Goal: Information Seeking & Learning: Learn about a topic

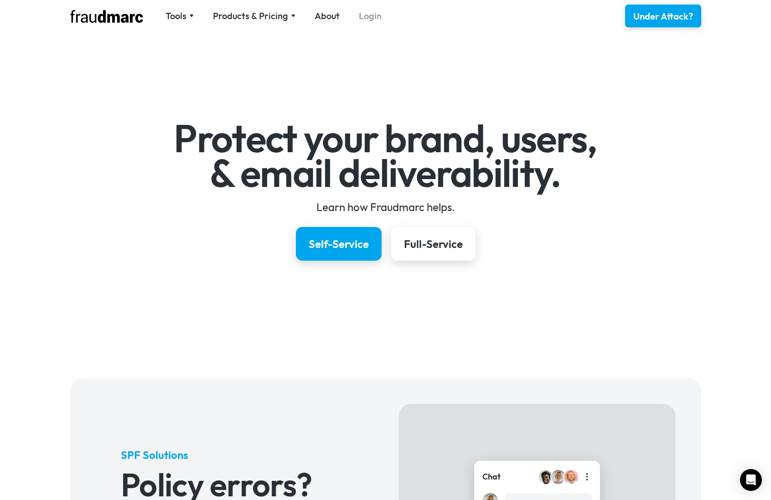
click at [373, 14] on link "Login" at bounding box center [370, 16] width 23 height 13
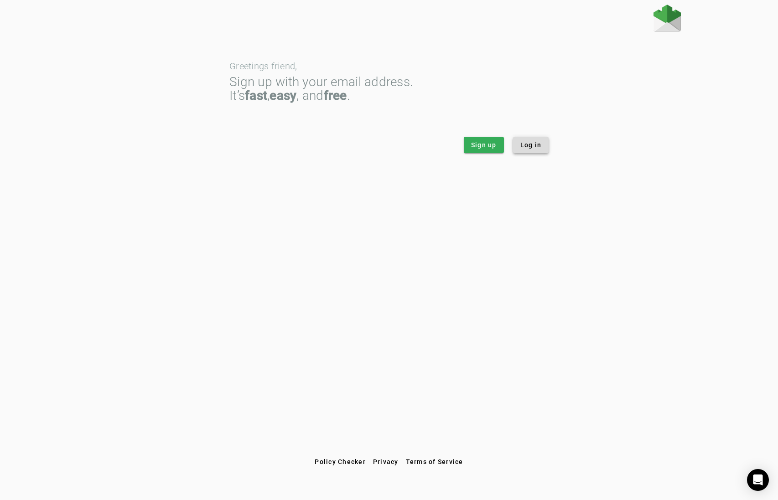
click at [531, 145] on span "Log in" at bounding box center [531, 145] width 21 height 9
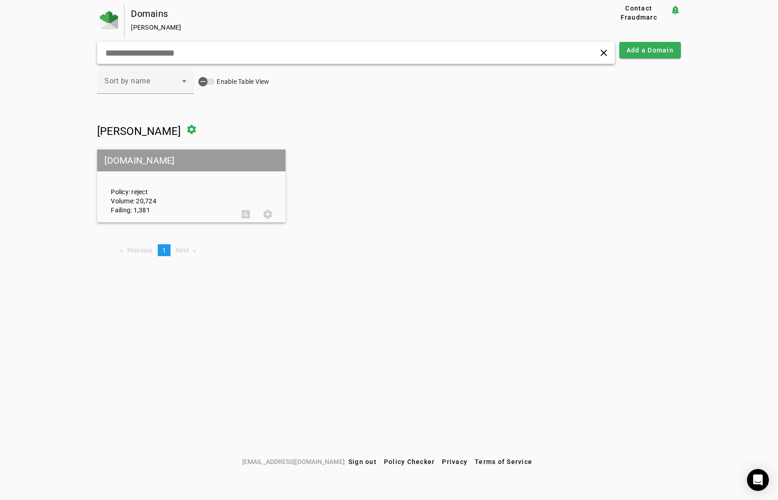
click at [188, 54] on input "text" at bounding box center [246, 52] width 285 height 11
click at [181, 129] on span at bounding box center [192, 130] width 22 height 22
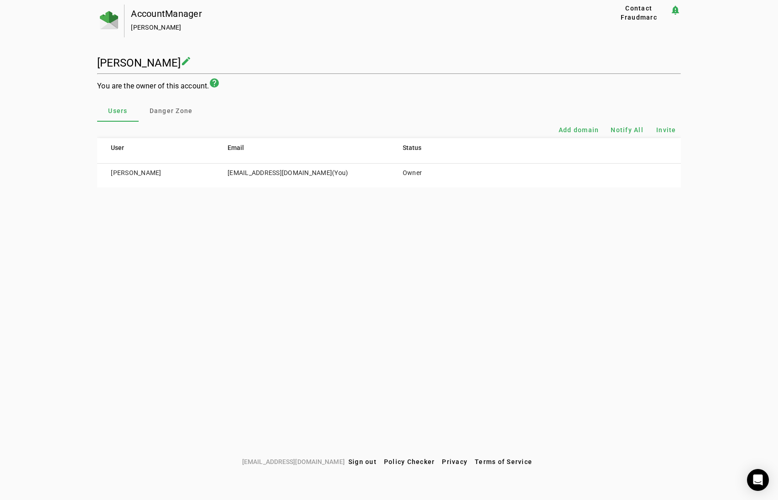
click at [146, 174] on td "George Bueno" at bounding box center [155, 176] width 117 height 24
click at [160, 108] on span "Danger Zone" at bounding box center [171, 111] width 43 height 6
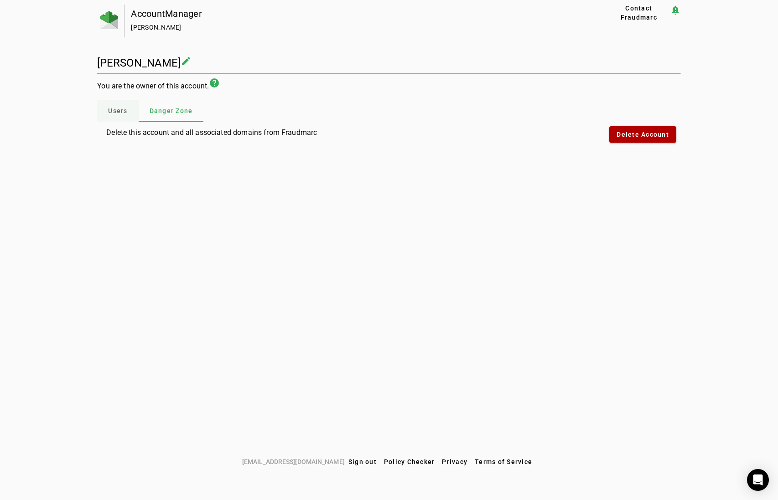
click at [126, 112] on span "Users" at bounding box center [117, 111] width 19 height 6
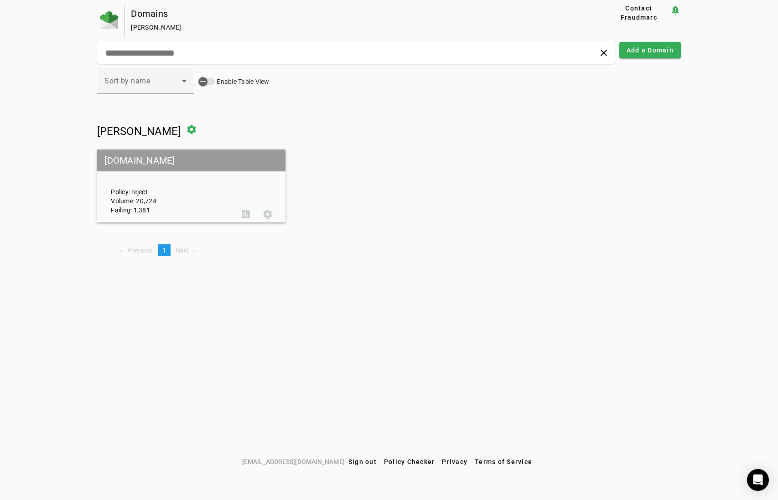
click at [163, 158] on mat-grid-tile-header "[DOMAIN_NAME]" at bounding box center [191, 161] width 188 height 22
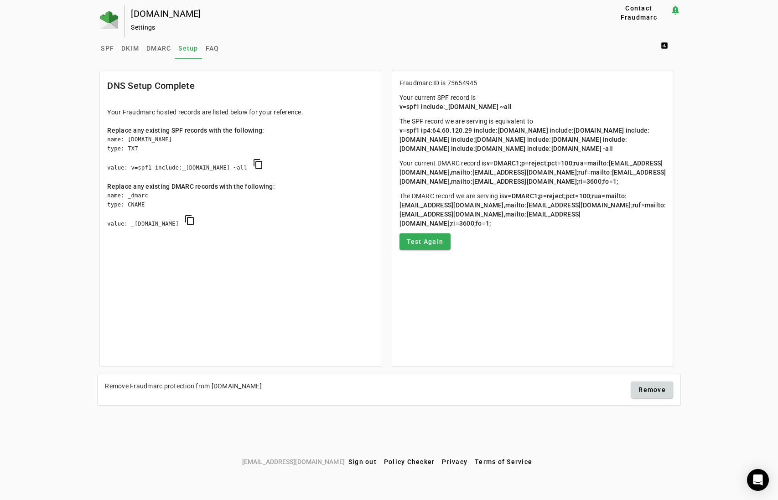
click at [229, 312] on mat-card "DNS Setup Complete Your Fraudmarc hosted records are listed below for your refe…" at bounding box center [240, 219] width 282 height 297
click at [165, 48] on span "DMARC" at bounding box center [158, 48] width 25 height 6
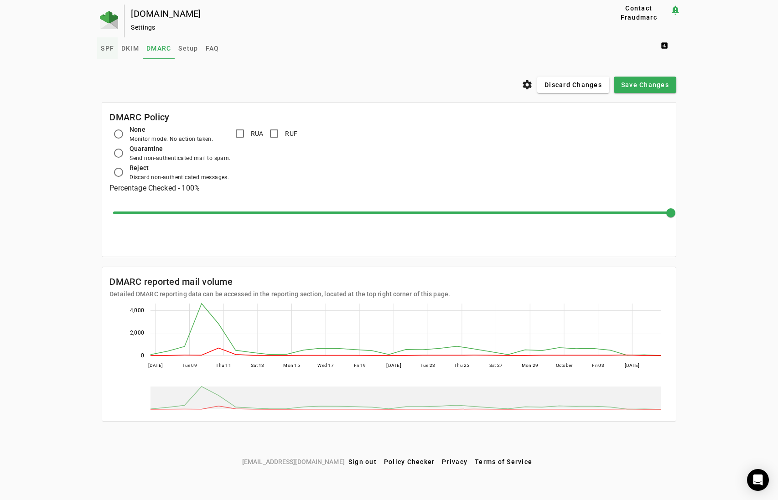
click at [111, 50] on span "SPF" at bounding box center [107, 48] width 13 height 6
click at [108, 48] on span "SPF" at bounding box center [107, 48] width 13 height 6
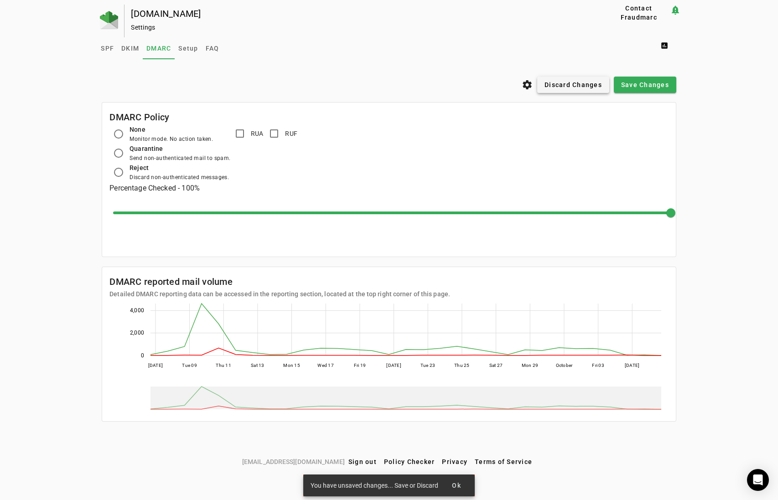
click at [577, 86] on span "Discard Changes" at bounding box center [573, 84] width 57 height 9
click at [135, 50] on span "DKIM" at bounding box center [130, 48] width 18 height 6
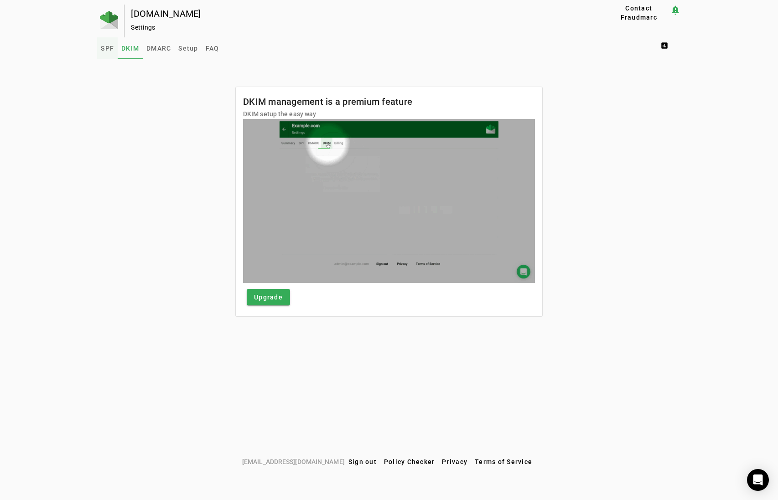
click at [105, 50] on span "SPF" at bounding box center [107, 48] width 13 height 6
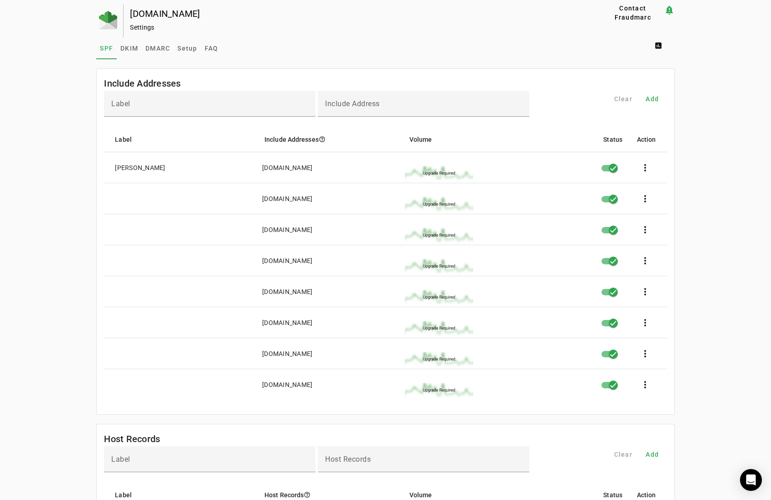
click at [132, 205] on mat-cell at bounding box center [179, 198] width 151 height 31
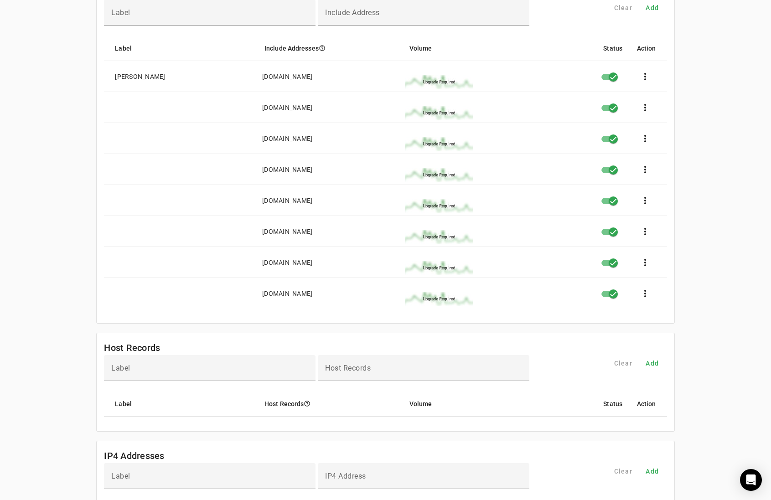
scroll to position [46, 0]
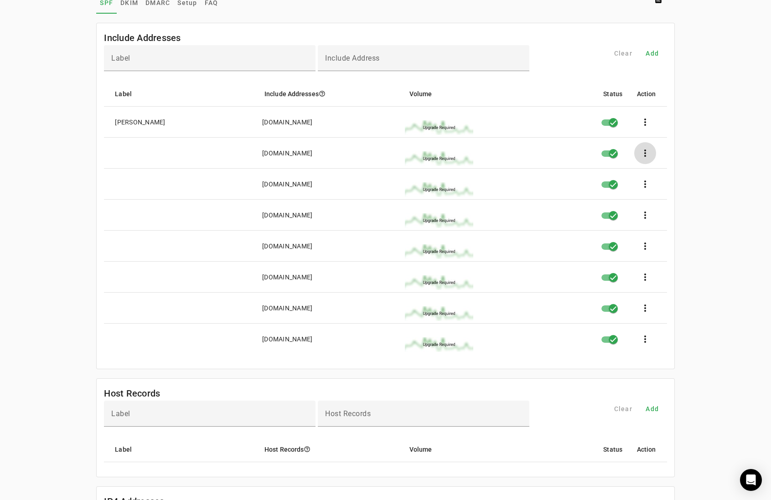
click at [649, 152] on span at bounding box center [646, 153] width 22 height 22
click at [658, 173] on button "edit Edit" at bounding box center [667, 179] width 60 height 22
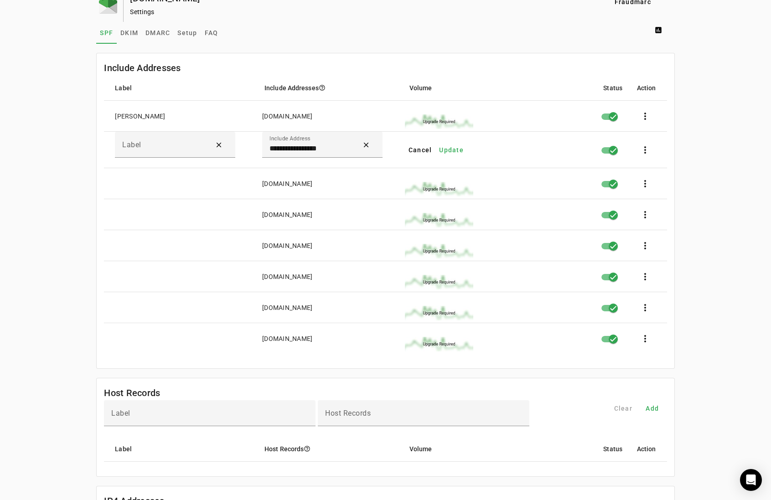
scroll to position [0, 0]
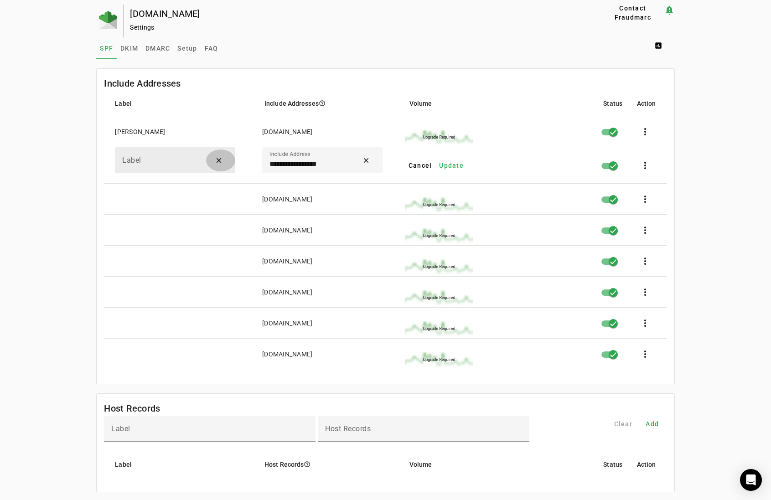
click at [219, 161] on span "Clear" at bounding box center [221, 161] width 22 height 22
click at [227, 174] on mat-cell "Label" at bounding box center [179, 165] width 151 height 36
click at [209, 268] on mat-cell at bounding box center [179, 261] width 151 height 31
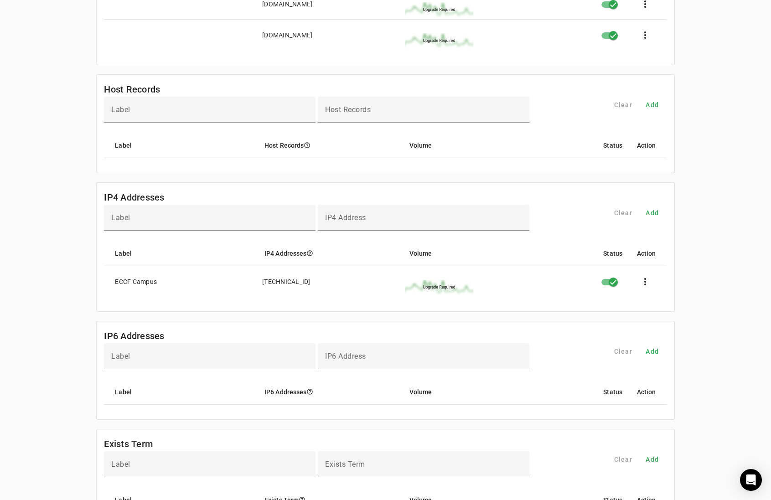
scroll to position [365, 0]
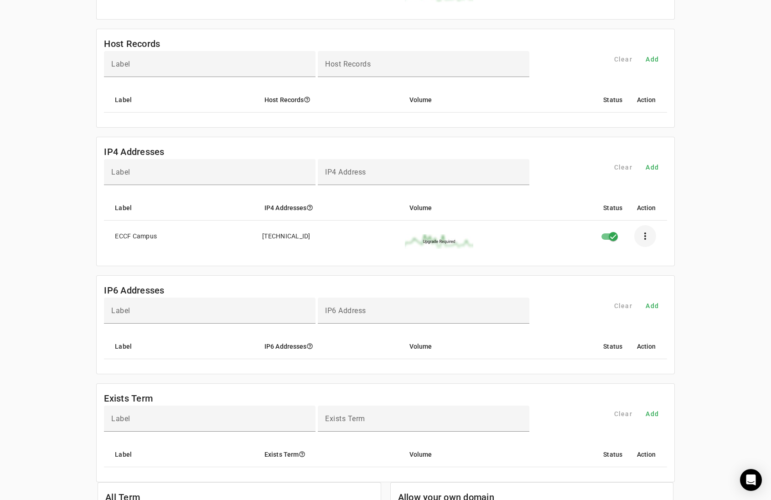
click at [650, 235] on span at bounding box center [646, 236] width 22 height 22
click at [676, 260] on span "Edit" at bounding box center [675, 263] width 27 height 11
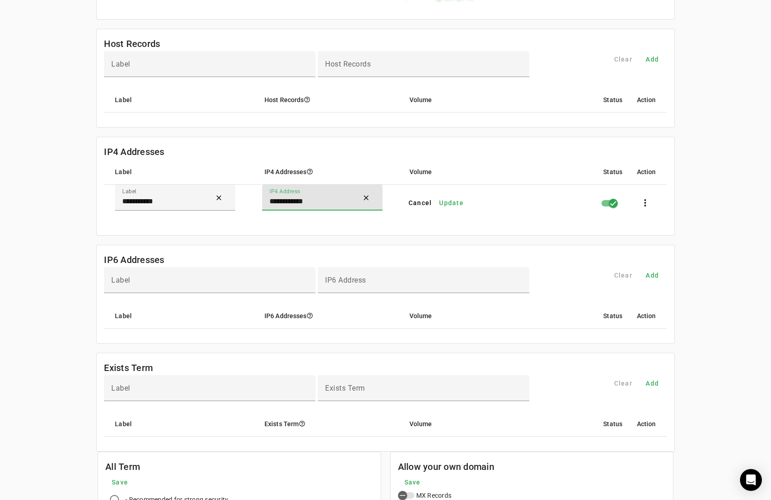
drag, startPoint x: 322, startPoint y: 201, endPoint x: 245, endPoint y: 198, distance: 76.7
click at [245, 198] on mat-row "**********" at bounding box center [385, 203] width 563 height 36
type input "**********"
click at [453, 205] on span "Update" at bounding box center [451, 202] width 25 height 9
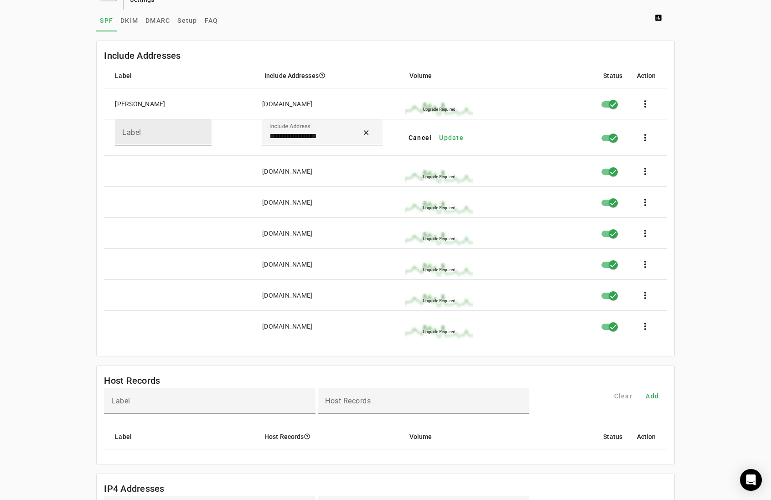
scroll to position [0, 0]
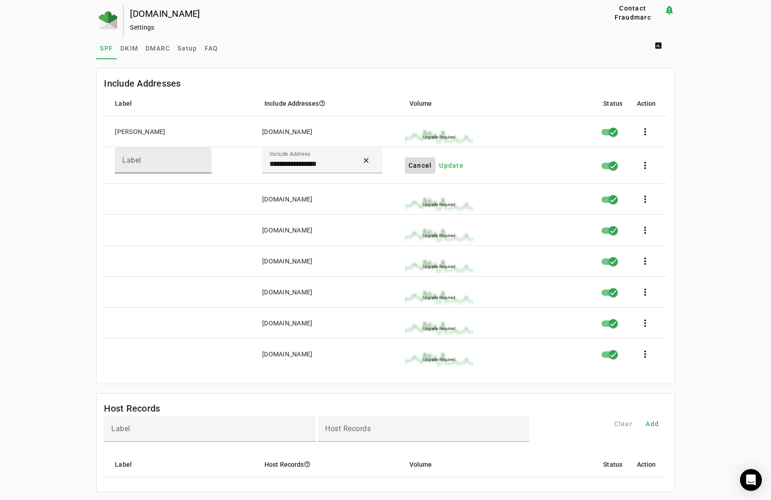
click at [416, 162] on span "Cancel" at bounding box center [421, 165] width 24 height 9
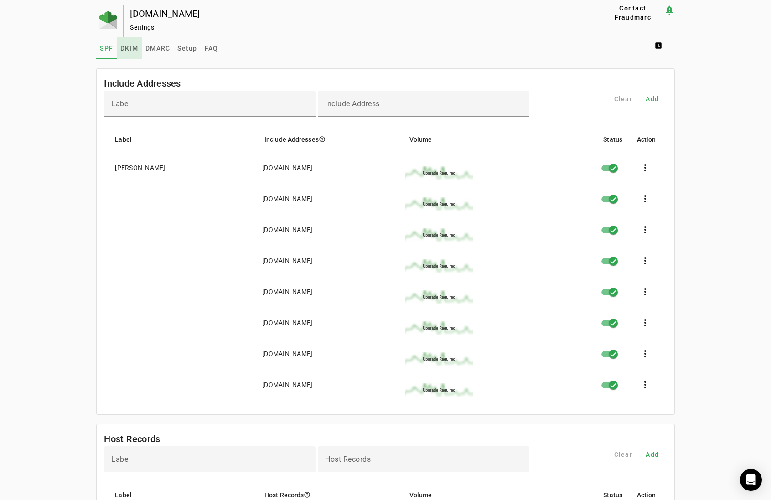
click at [128, 46] on span "DKIM" at bounding box center [129, 48] width 18 height 6
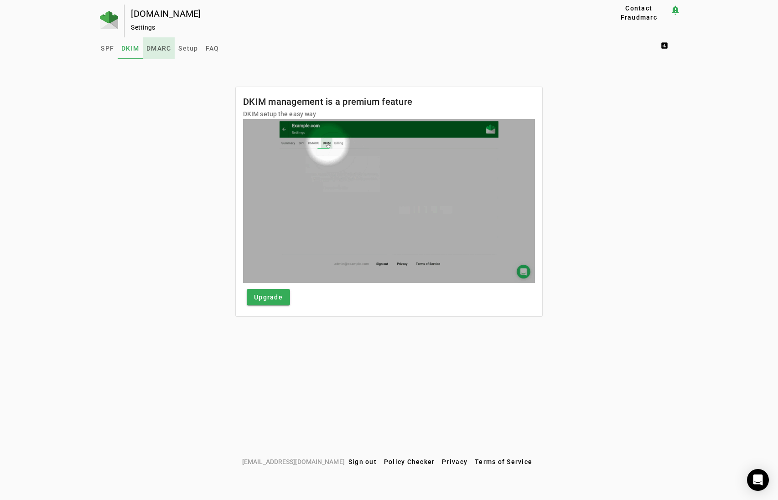
click at [156, 47] on span "DMARC" at bounding box center [158, 48] width 25 height 6
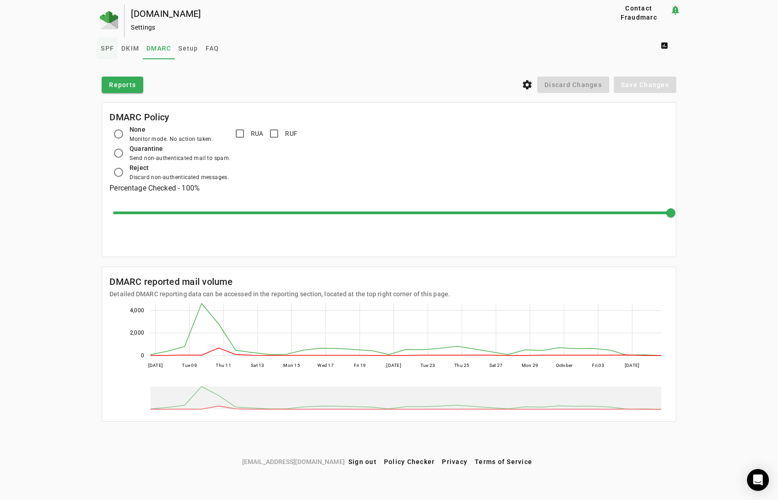
click at [113, 49] on span "SPF" at bounding box center [107, 48] width 13 height 6
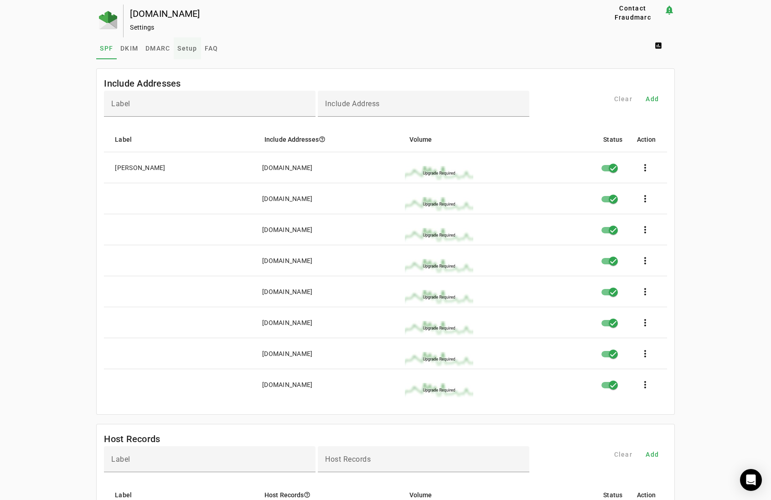
click at [185, 47] on span "Setup" at bounding box center [187, 48] width 20 height 6
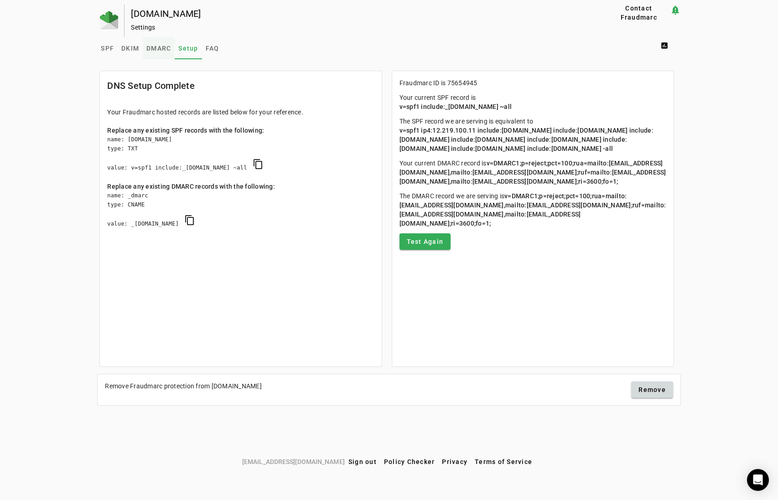
click at [161, 46] on span "DMARC" at bounding box center [158, 48] width 25 height 6
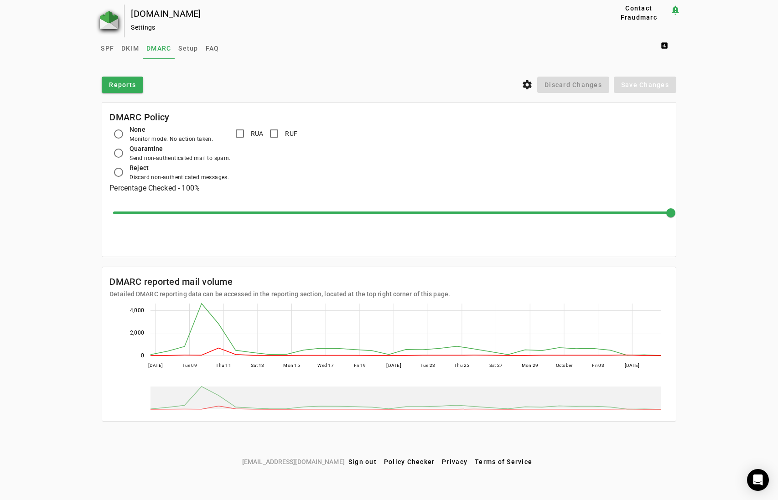
click at [107, 19] on img at bounding box center [109, 20] width 18 height 18
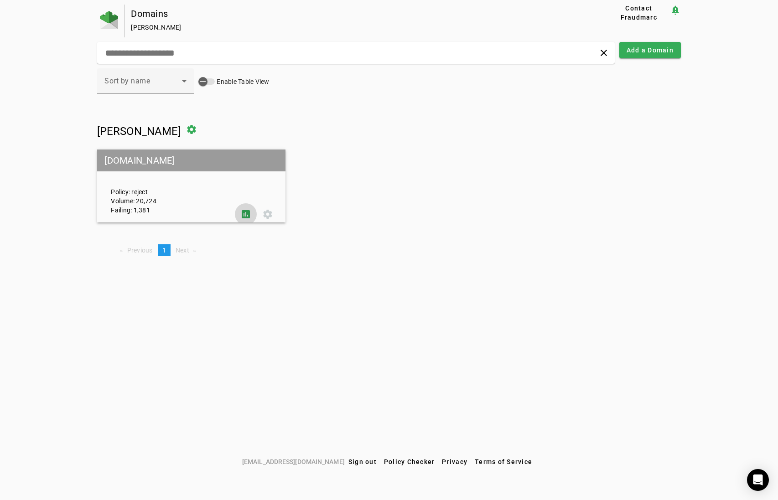
click at [247, 214] on span at bounding box center [246, 214] width 22 height 22
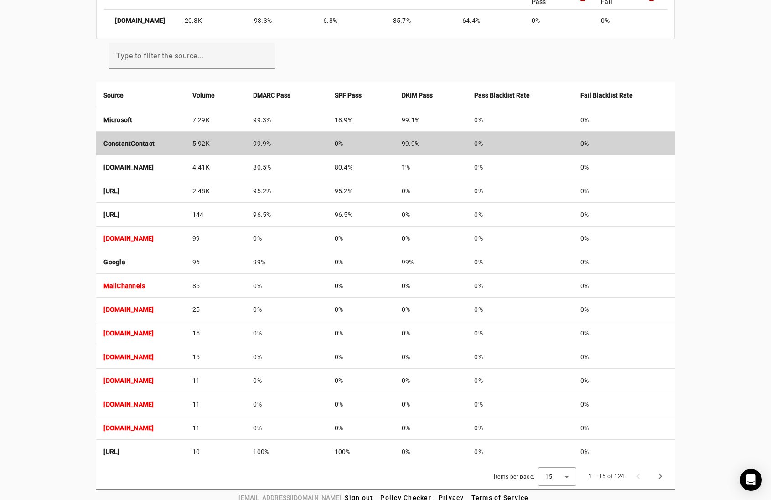
scroll to position [292, 0]
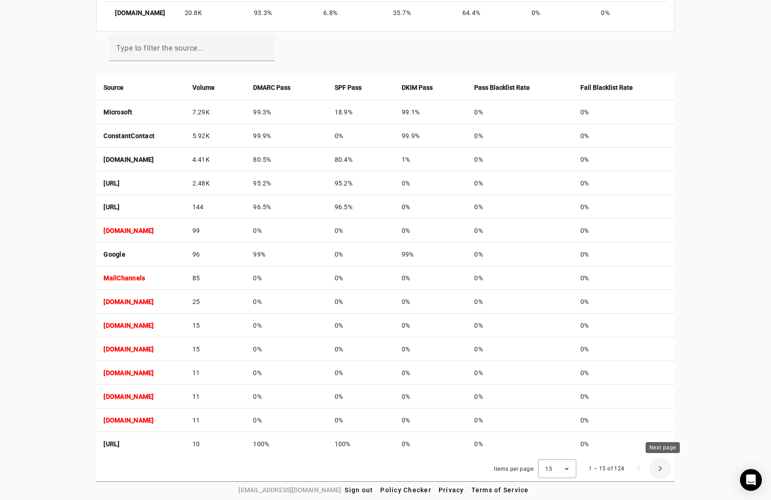
click at [662, 469] on span "Next page" at bounding box center [661, 469] width 22 height 22
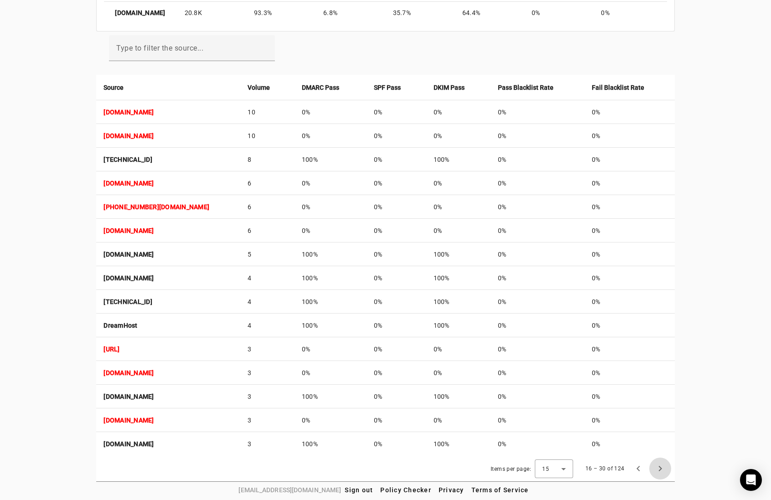
click at [660, 469] on span "Next page" at bounding box center [661, 469] width 22 height 22
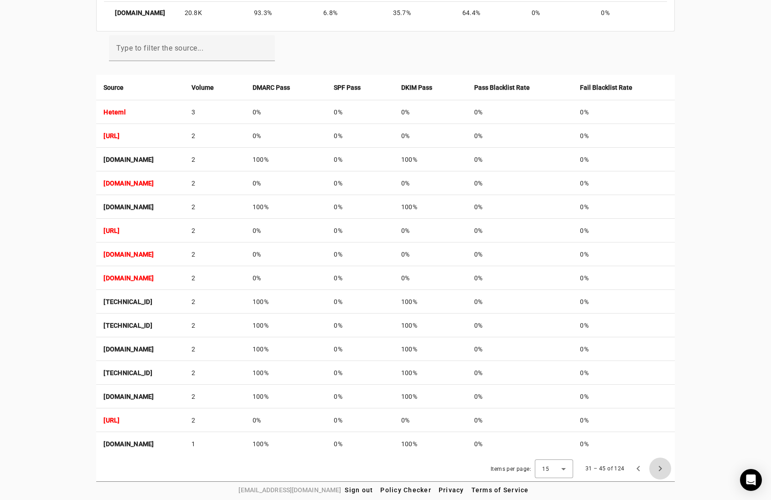
click at [658, 468] on span "Next page" at bounding box center [661, 469] width 22 height 22
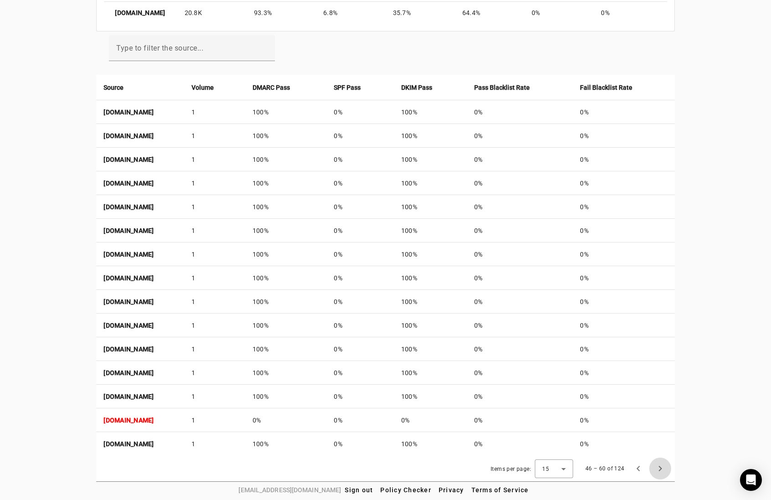
click at [657, 467] on span "Next page" at bounding box center [661, 469] width 22 height 22
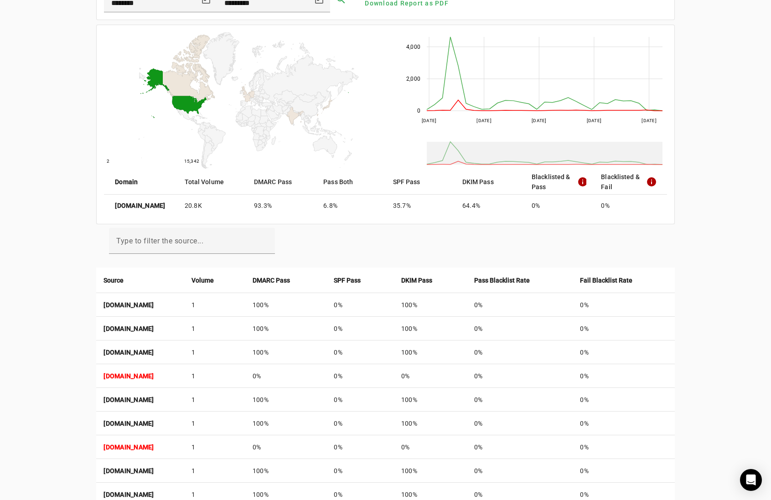
scroll to position [64, 0]
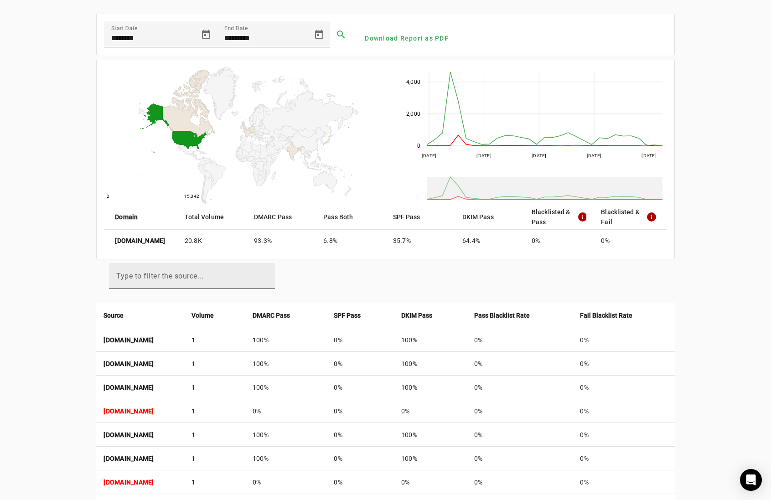
click at [189, 276] on mat-label "Type to filter the source..." at bounding box center [159, 276] width 87 height 9
click at [189, 276] on input "Type to filter the source..." at bounding box center [191, 280] width 151 height 11
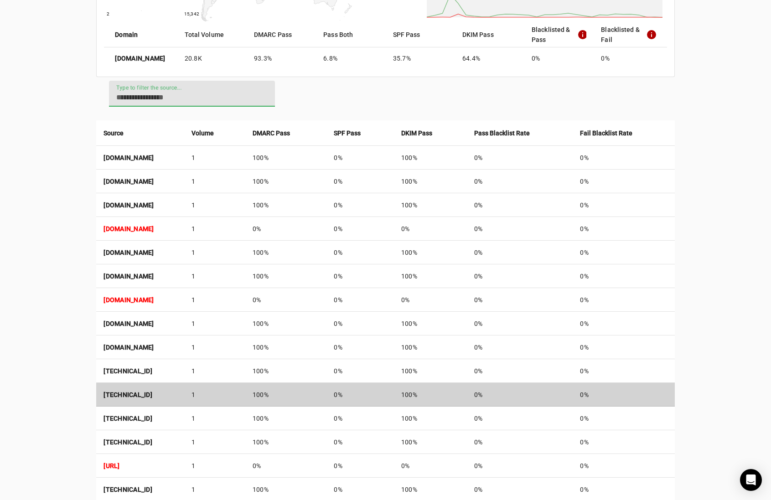
scroll to position [292, 0]
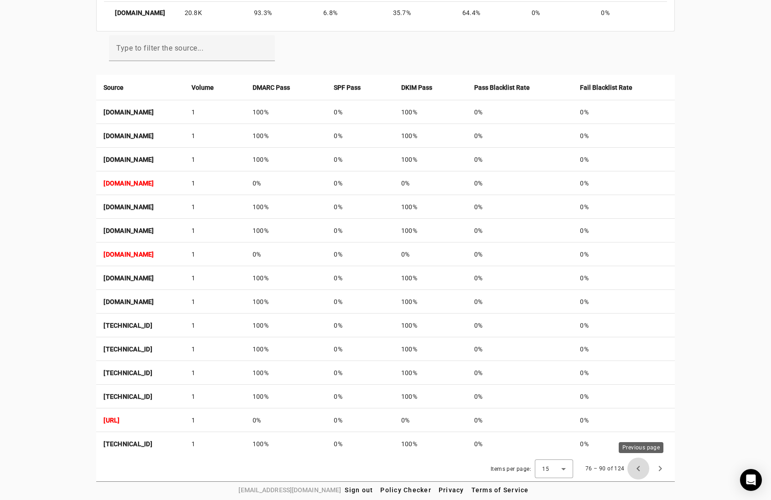
click at [638, 468] on span "Previous page" at bounding box center [639, 469] width 22 height 22
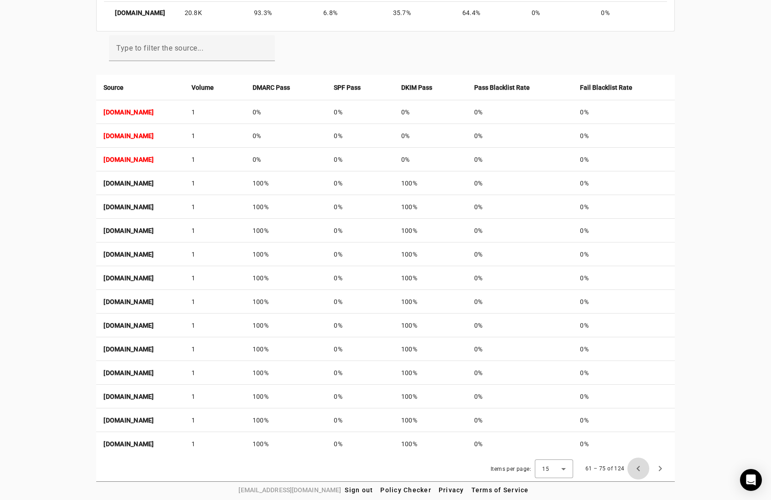
click at [638, 468] on span "Previous page" at bounding box center [639, 469] width 22 height 22
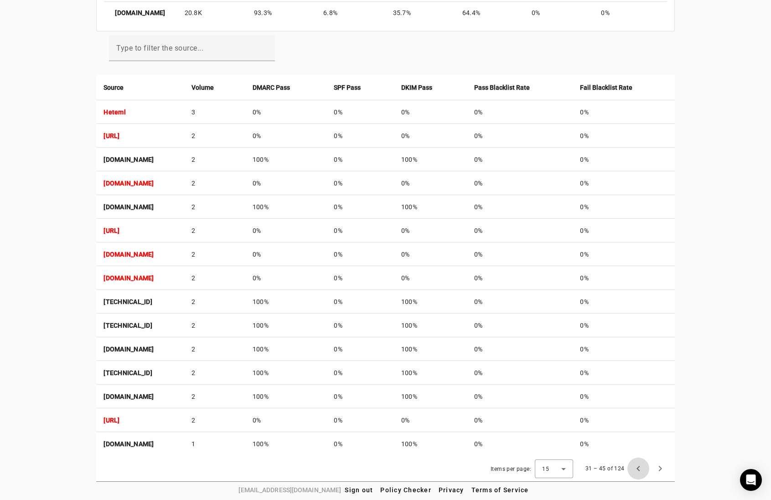
click at [638, 468] on span "Previous page" at bounding box center [639, 469] width 22 height 22
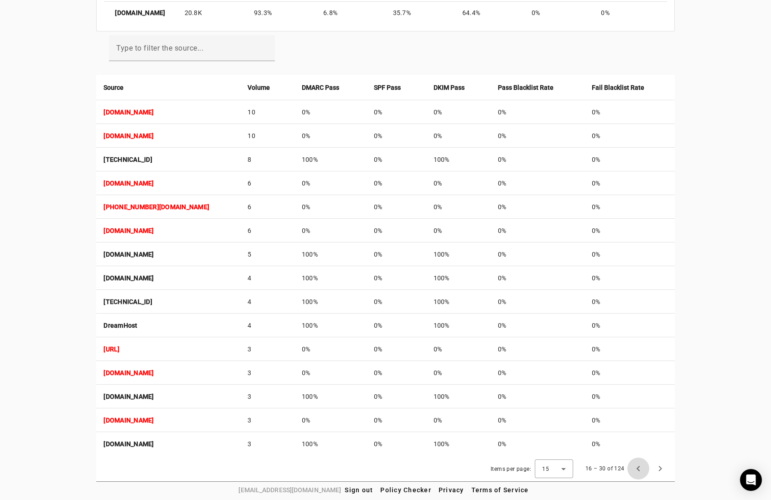
click at [638, 468] on span "Previous page" at bounding box center [639, 469] width 22 height 22
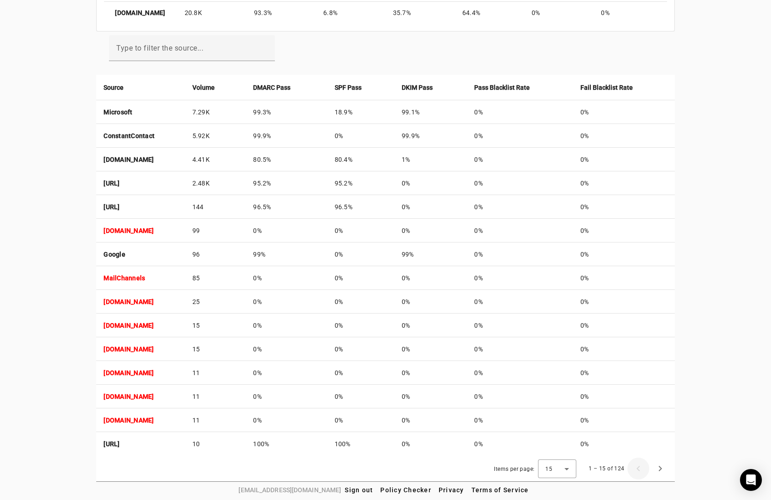
click at [638, 468] on div "1 – 15 of 124" at bounding box center [626, 469] width 89 height 22
click at [573, 471] on icon at bounding box center [567, 469] width 11 height 11
click at [557, 445] on span "50" at bounding box center [553, 444] width 9 height 11
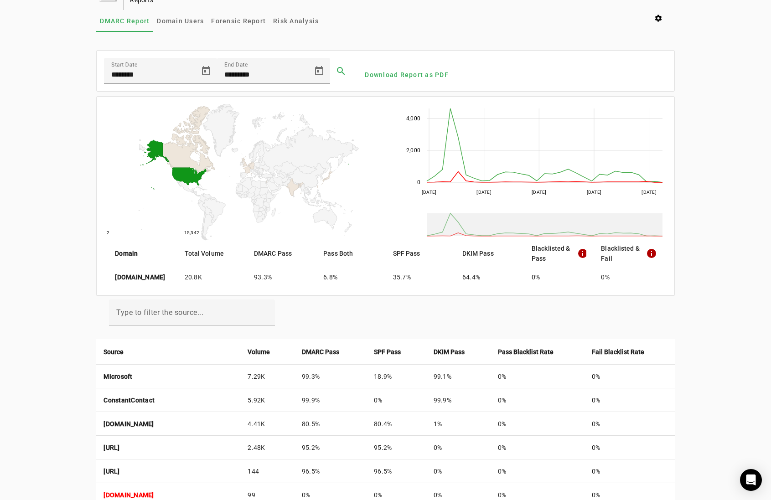
scroll to position [0, 0]
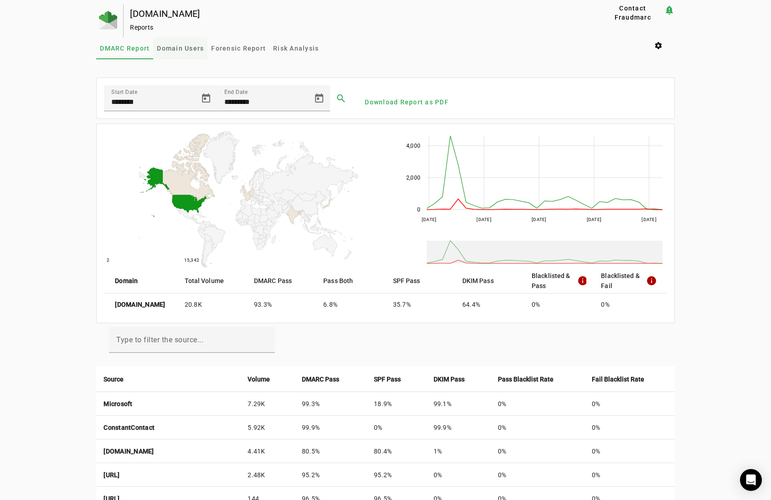
click at [188, 46] on span "Domain Users" at bounding box center [180, 48] width 47 height 6
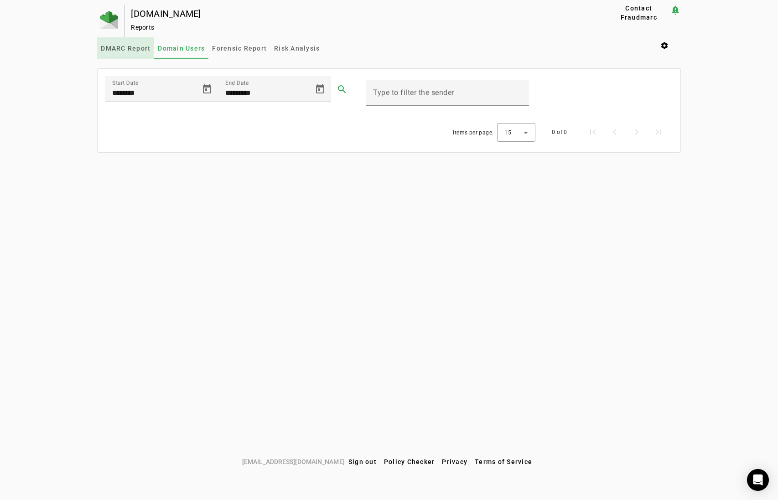
click at [130, 46] on span "DMARC Report" at bounding box center [126, 48] width 50 height 6
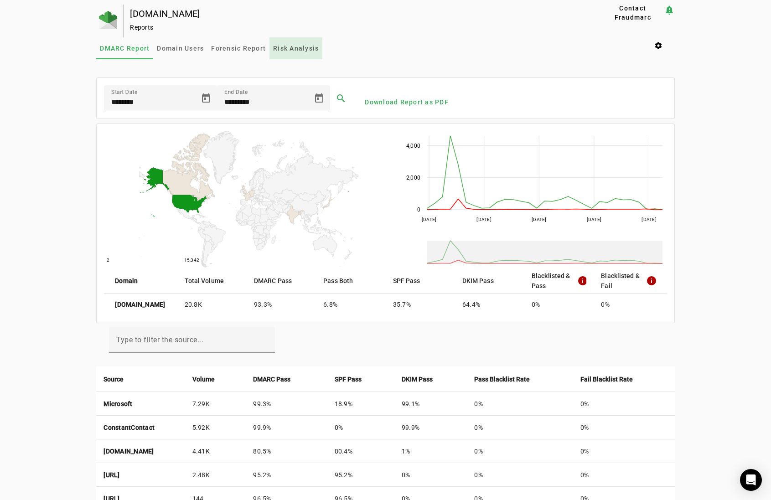
click at [283, 47] on span "Risk Analysis" at bounding box center [296, 48] width 46 height 6
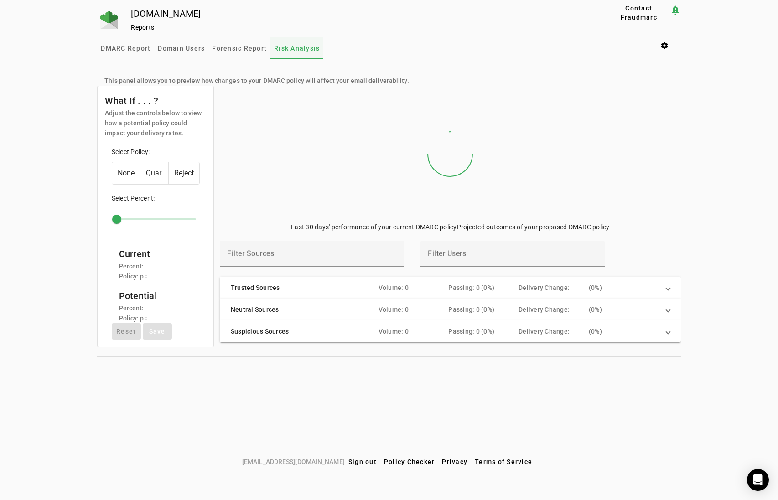
type input "***"
click at [251, 47] on span "Forensic Report" at bounding box center [239, 48] width 55 height 6
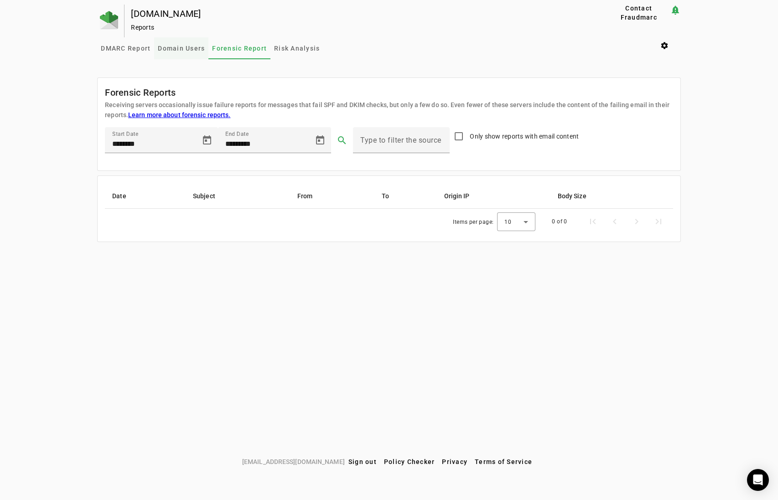
click at [184, 47] on span "Domain Users" at bounding box center [181, 48] width 47 height 6
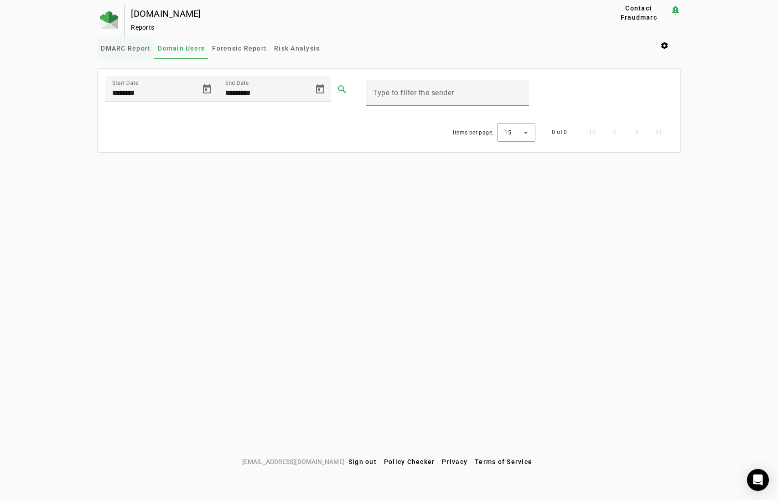
click at [122, 49] on span "DMARC Report" at bounding box center [126, 48] width 50 height 6
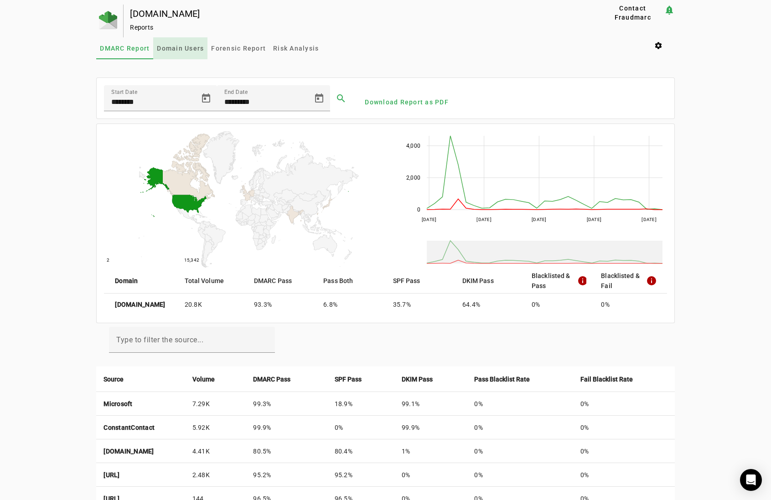
click at [183, 41] on span "Domain Users" at bounding box center [180, 48] width 47 height 22
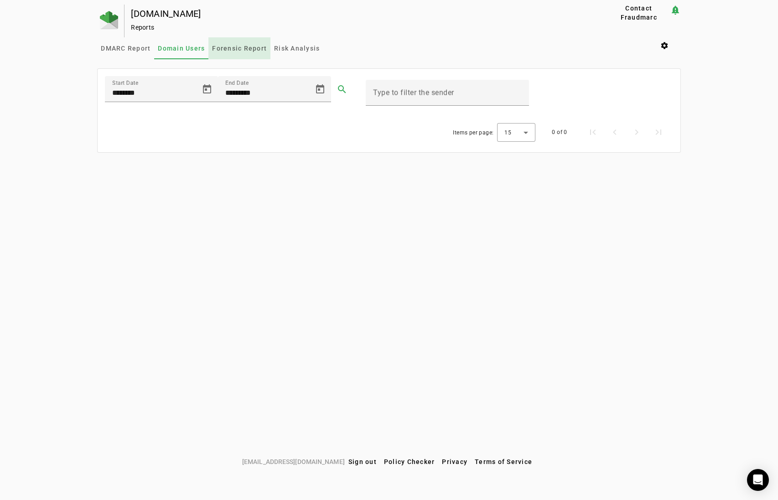
click at [241, 47] on span "Forensic Report" at bounding box center [239, 48] width 55 height 6
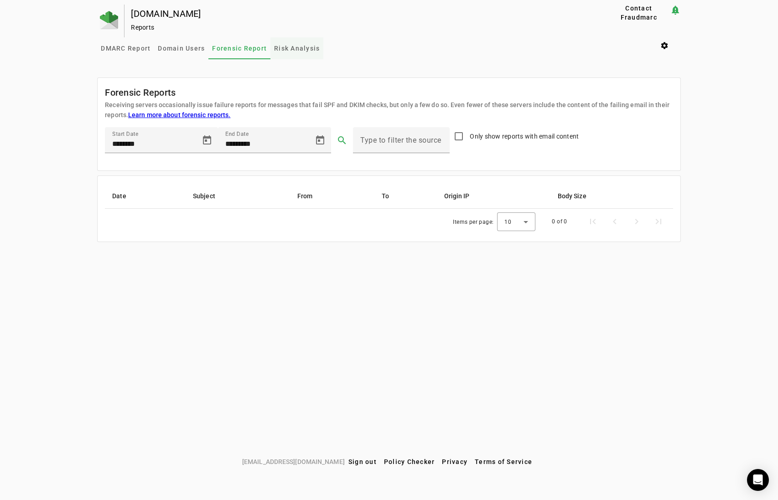
click at [287, 47] on span "Risk Analysis" at bounding box center [297, 48] width 46 height 6
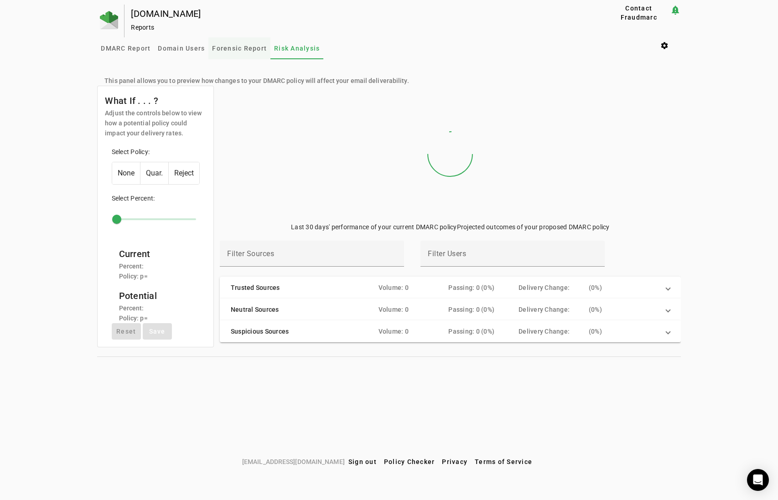
type input "***"
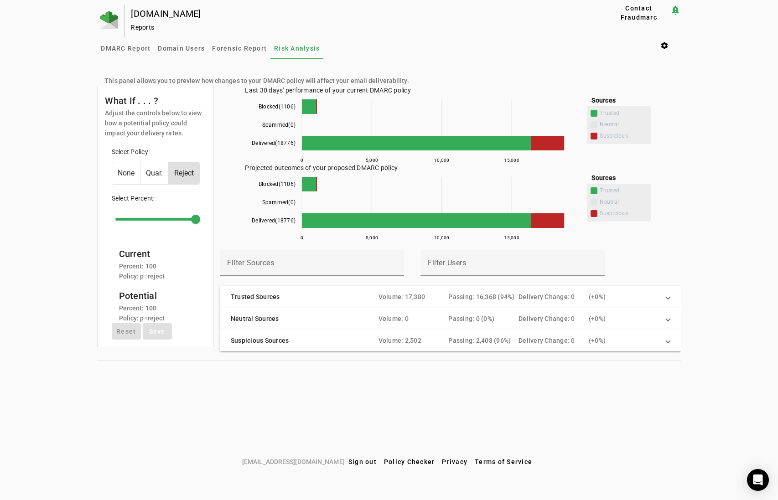
click at [198, 175] on span "Reject" at bounding box center [184, 173] width 31 height 22
click at [159, 171] on span "Quar." at bounding box center [155, 173] width 28 height 22
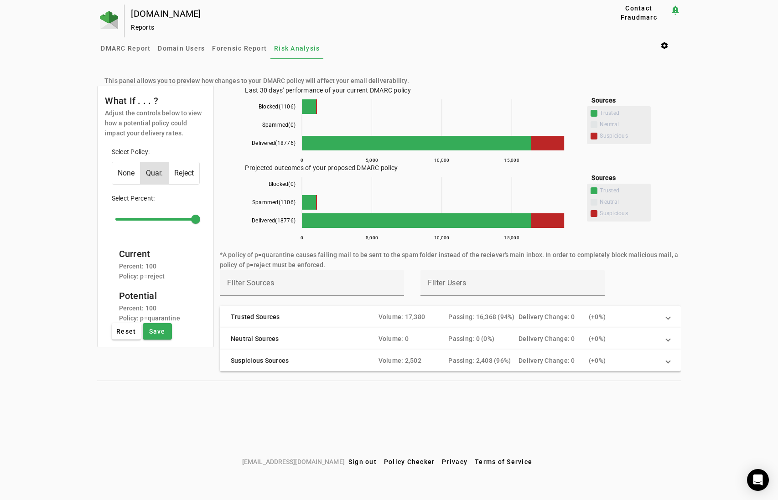
click at [124, 176] on span "None" at bounding box center [126, 173] width 28 height 22
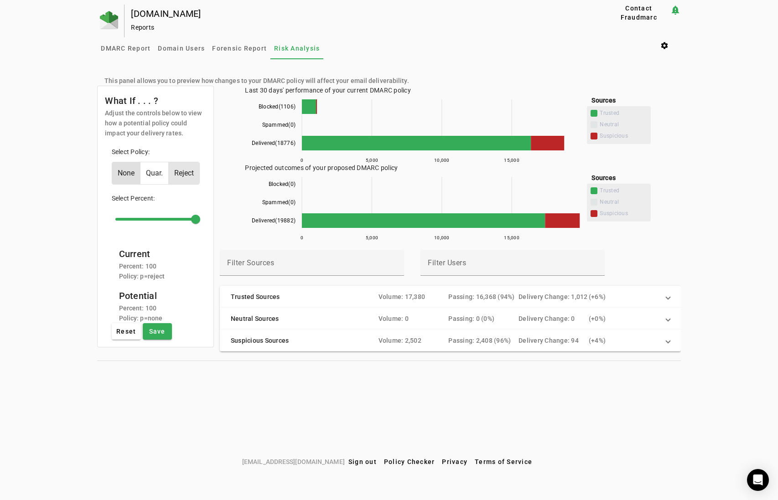
click at [189, 174] on span "Reject" at bounding box center [184, 173] width 31 height 22
click at [176, 51] on span "Domain Users" at bounding box center [181, 48] width 47 height 6
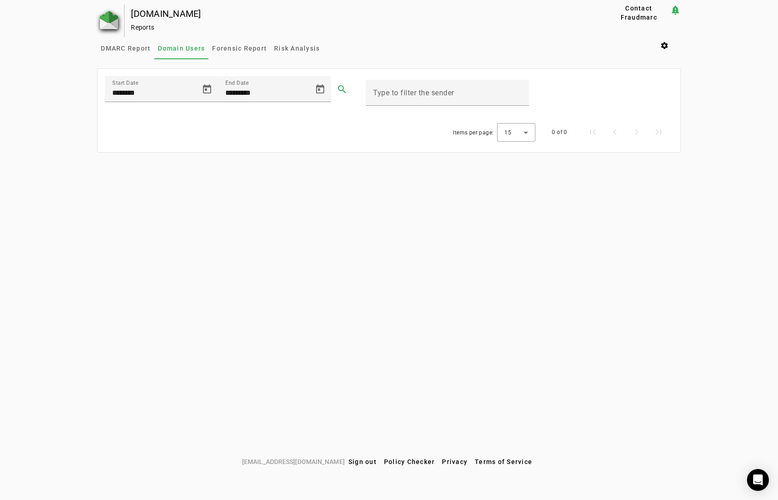
click at [117, 23] on img at bounding box center [109, 20] width 18 height 18
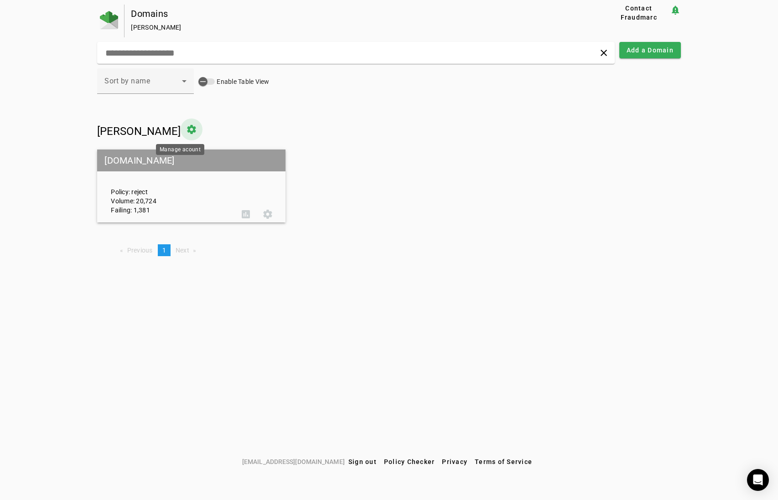
click at [183, 130] on span at bounding box center [192, 130] width 22 height 22
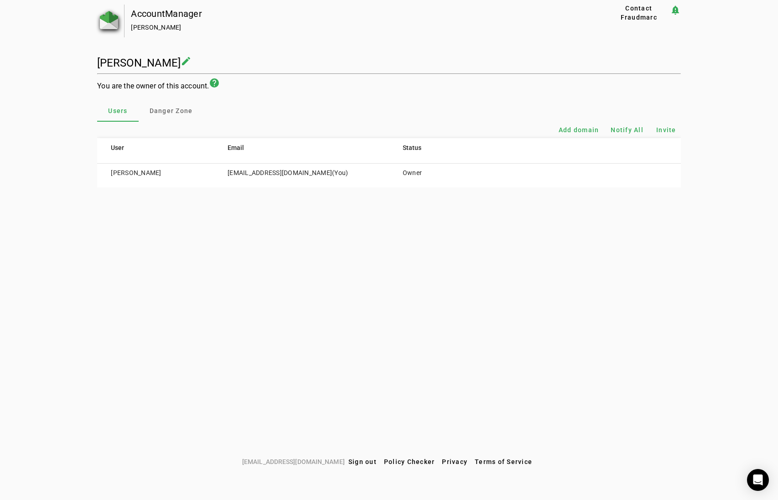
click at [113, 16] on img at bounding box center [109, 20] width 18 height 18
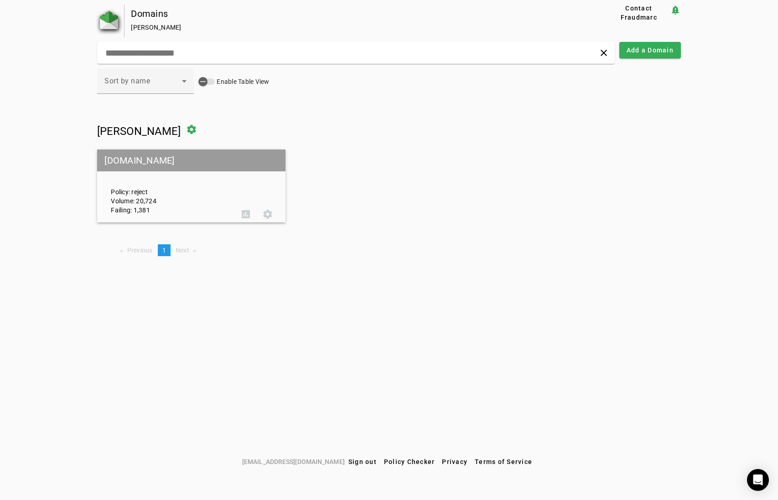
click at [108, 18] on img at bounding box center [109, 20] width 18 height 18
click at [267, 212] on span at bounding box center [268, 214] width 22 height 22
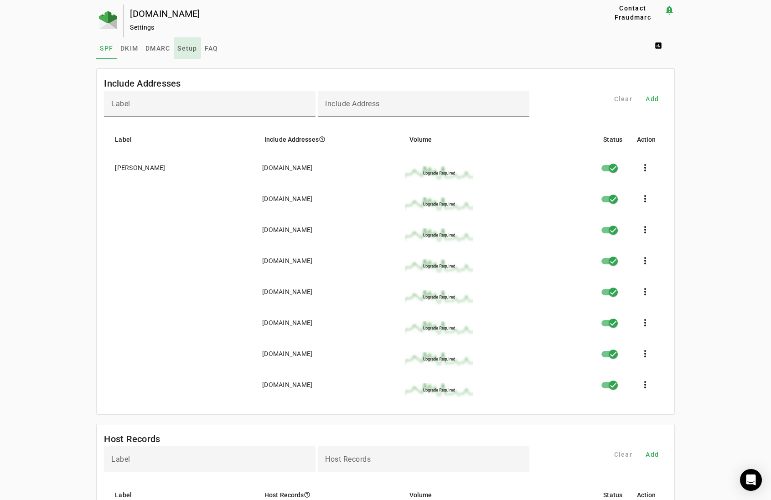
click at [180, 39] on span "Setup" at bounding box center [187, 48] width 20 height 22
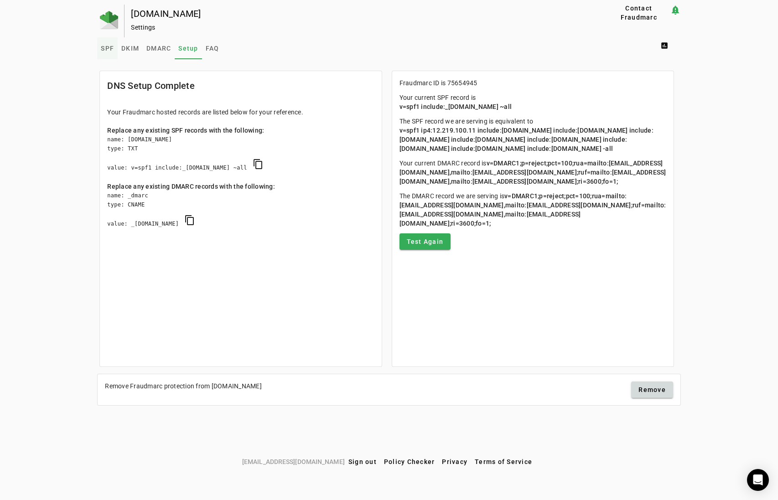
click at [107, 46] on span "SPF" at bounding box center [107, 48] width 13 height 6
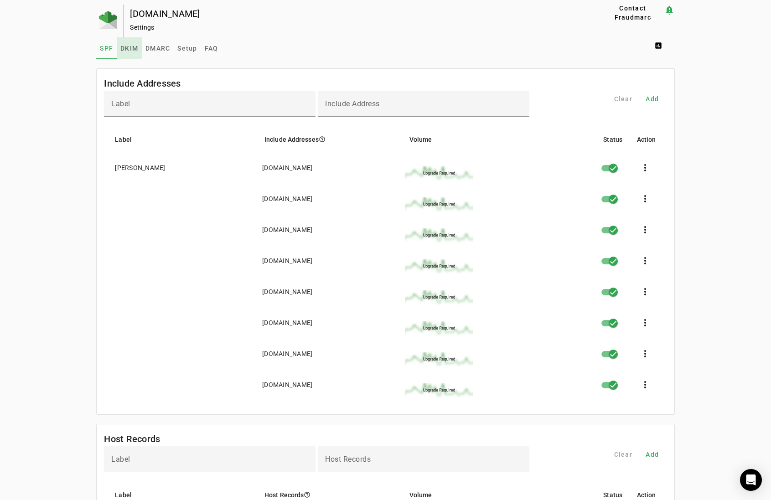
click at [125, 44] on span "DKIM" at bounding box center [129, 48] width 18 height 22
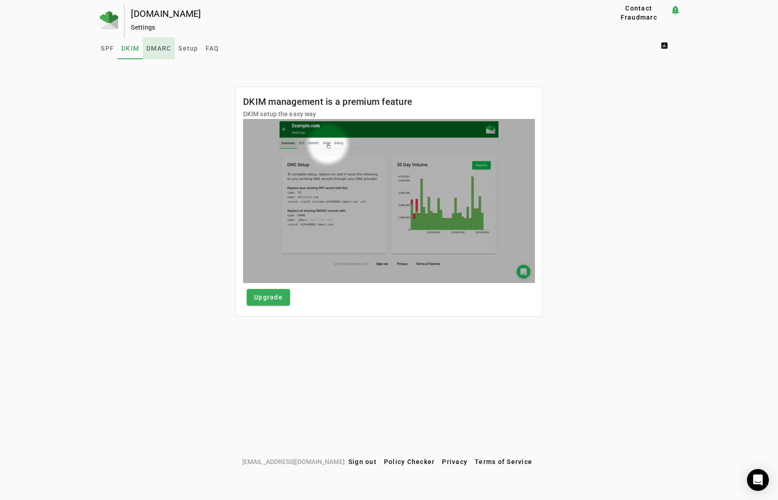
click at [157, 43] on span "DMARC" at bounding box center [158, 48] width 25 height 22
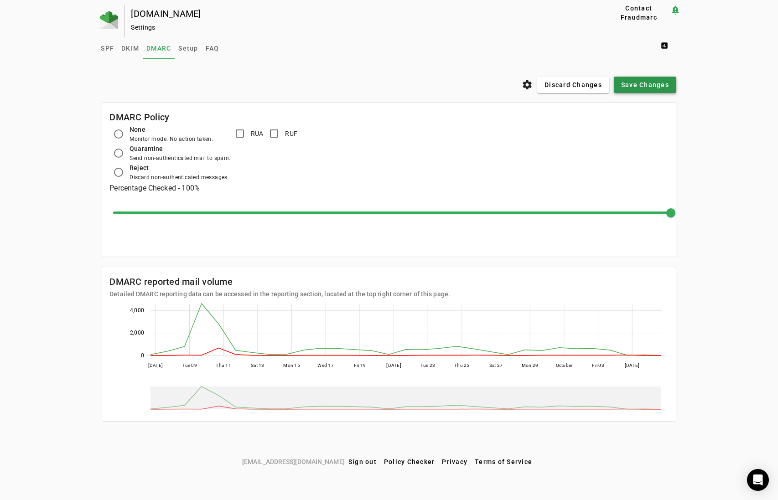
click at [628, 81] on span "Save Changes" at bounding box center [645, 84] width 48 height 9
click at [639, 82] on span "Save Changes" at bounding box center [645, 84] width 48 height 9
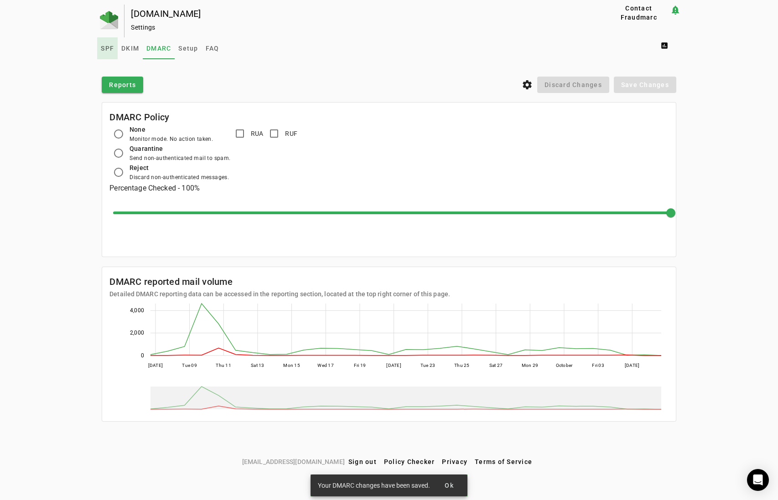
click at [110, 50] on span "SPF" at bounding box center [107, 48] width 13 height 6
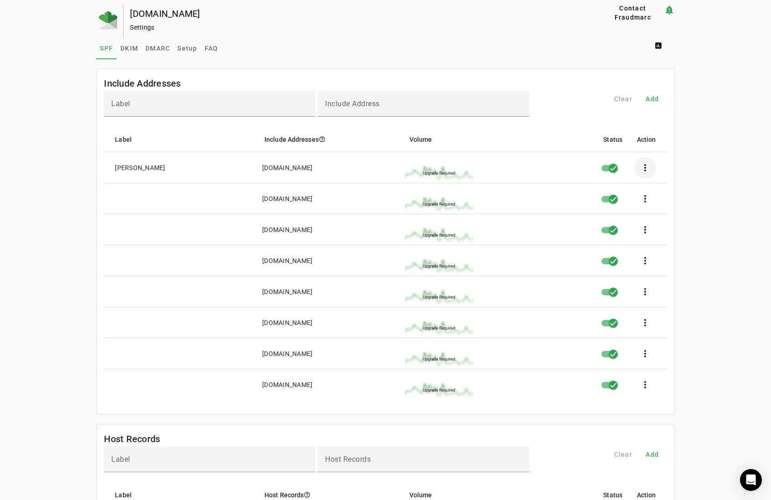
click at [649, 163] on span at bounding box center [646, 168] width 22 height 22
click at [671, 190] on span "Edit" at bounding box center [675, 193] width 27 height 11
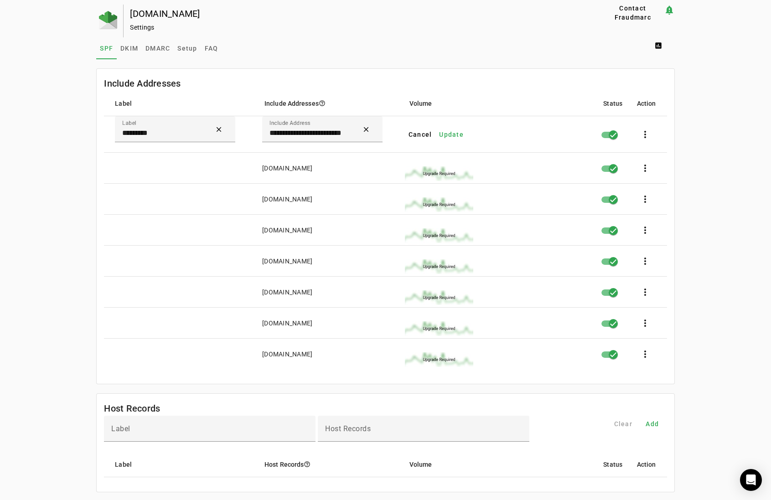
click at [696, 132] on div "**********" at bounding box center [385, 497] width 771 height 985
click at [128, 47] on span "DKIM" at bounding box center [129, 48] width 18 height 6
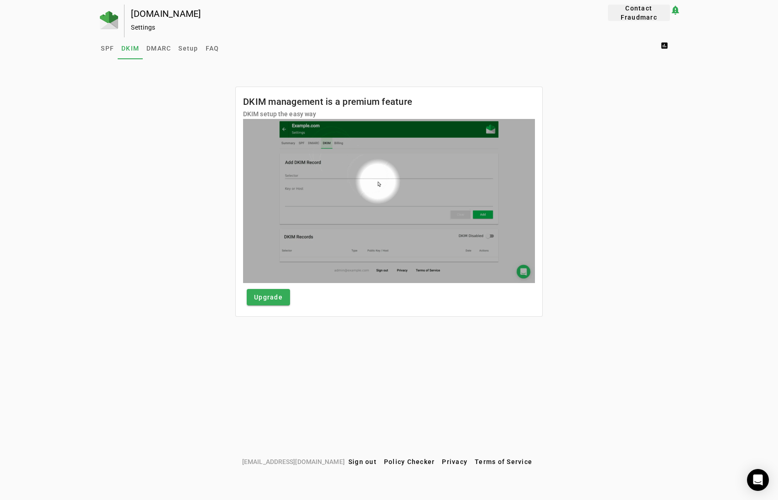
click at [633, 13] on span "Contact Fraudmarc" at bounding box center [639, 13] width 55 height 18
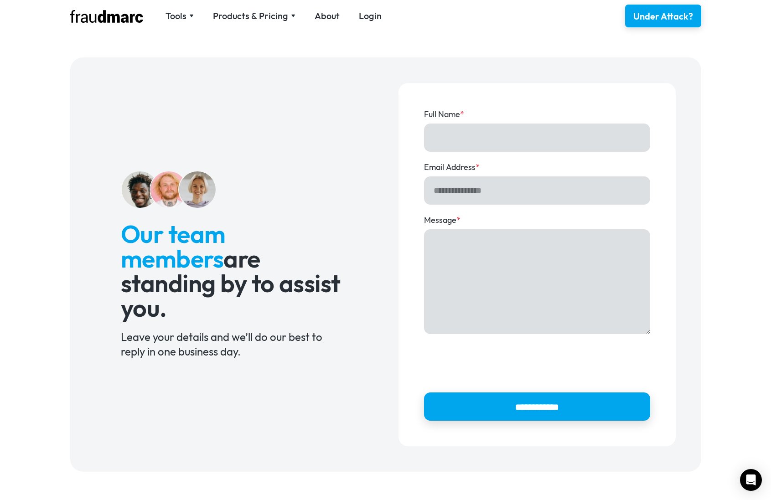
click at [442, 144] on input "Full Name *" at bounding box center [537, 138] width 226 height 28
type input "**********"
click at [476, 193] on input "Email Address *" at bounding box center [537, 191] width 226 height 28
type input "**********"
type textarea "**********"
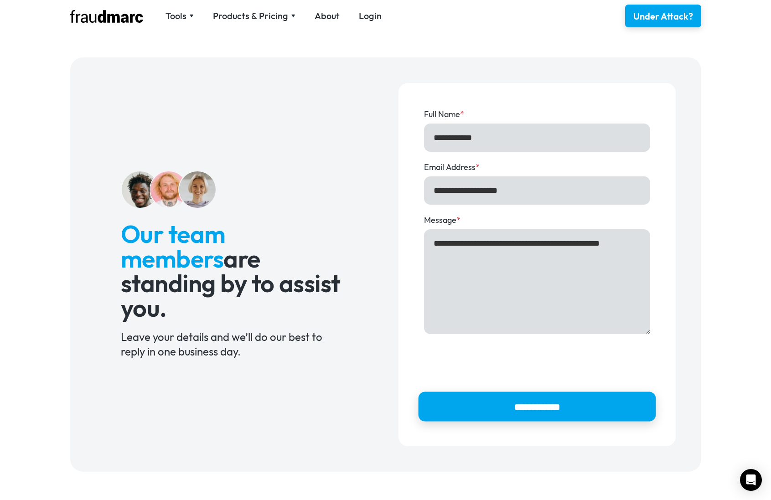
click at [547, 402] on input "**********" at bounding box center [537, 407] width 238 height 30
click at [468, 409] on input "**********" at bounding box center [537, 407] width 238 height 30
type input "**********"
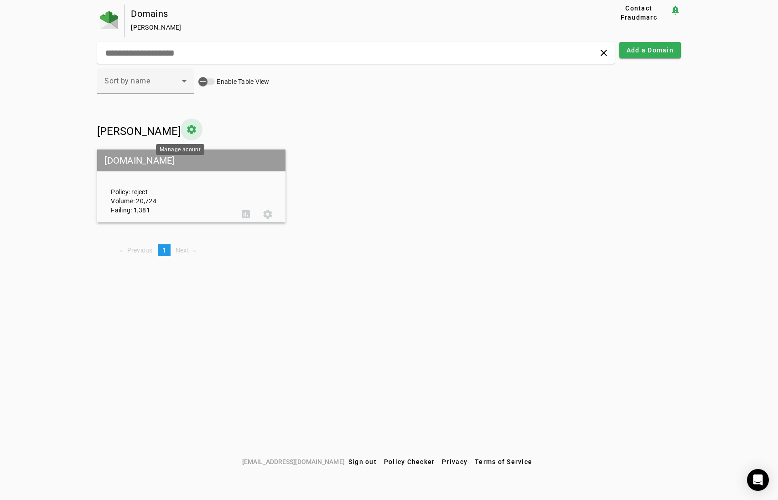
click at [181, 127] on span at bounding box center [192, 130] width 22 height 22
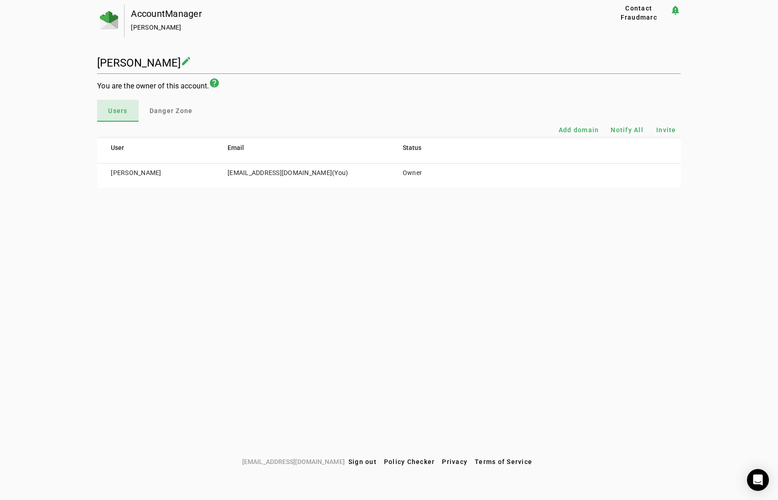
click at [114, 113] on span "Users" at bounding box center [117, 111] width 19 height 6
click at [110, 22] on img at bounding box center [109, 20] width 18 height 18
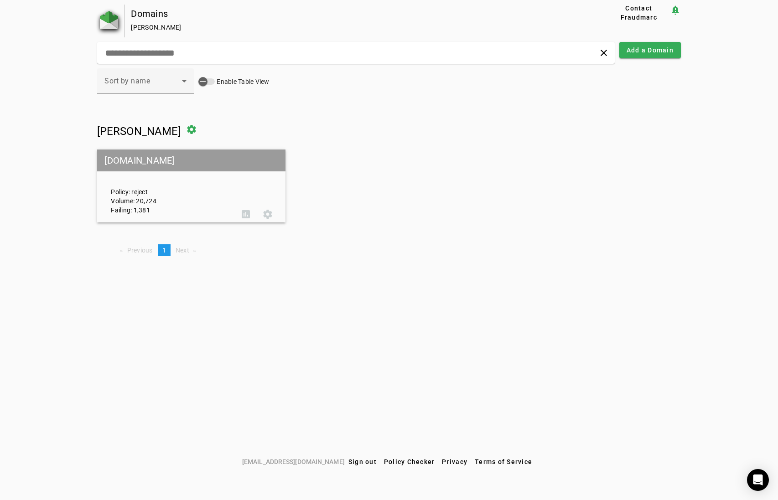
click at [116, 17] on img at bounding box center [109, 20] width 18 height 18
click at [248, 211] on span at bounding box center [246, 214] width 22 height 22
click at [210, 81] on div "button" at bounding box center [203, 82] width 18 height 18
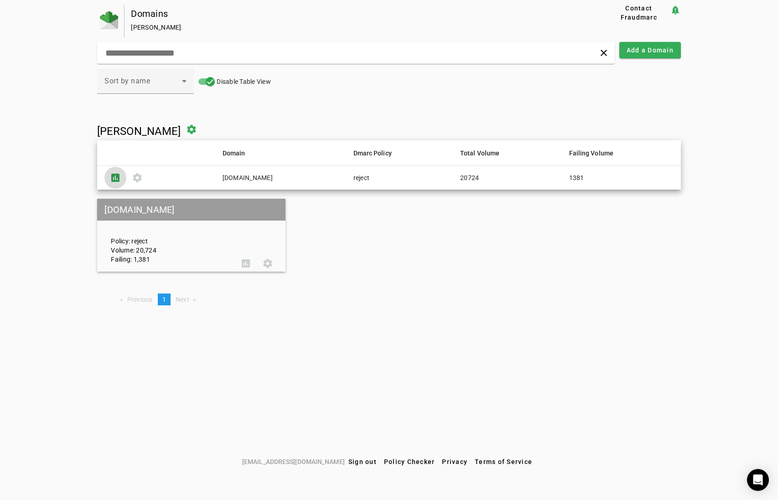
click at [113, 177] on span at bounding box center [115, 178] width 22 height 22
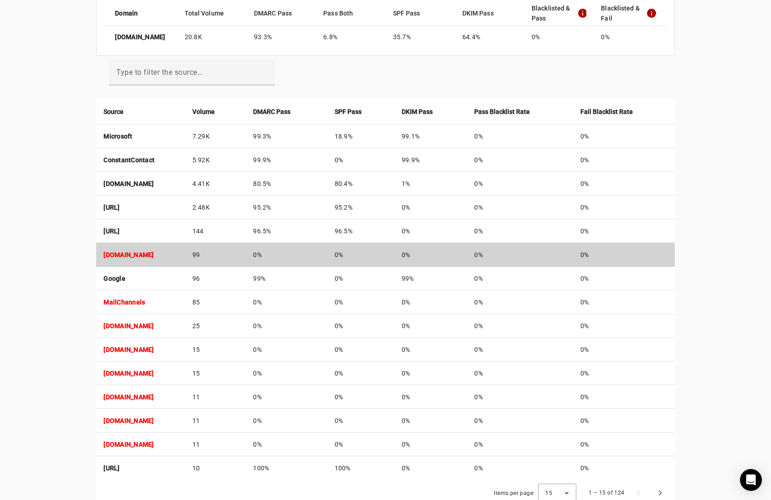
scroll to position [292, 0]
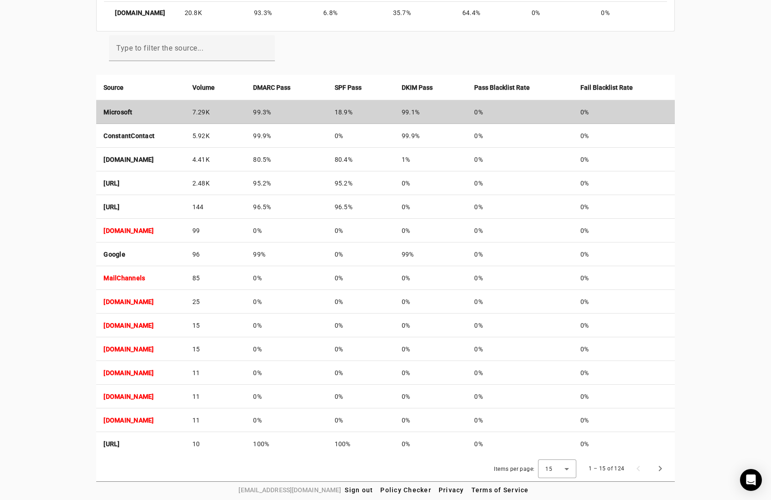
click at [122, 110] on strong "Microsoft" at bounding box center [118, 112] width 29 height 7
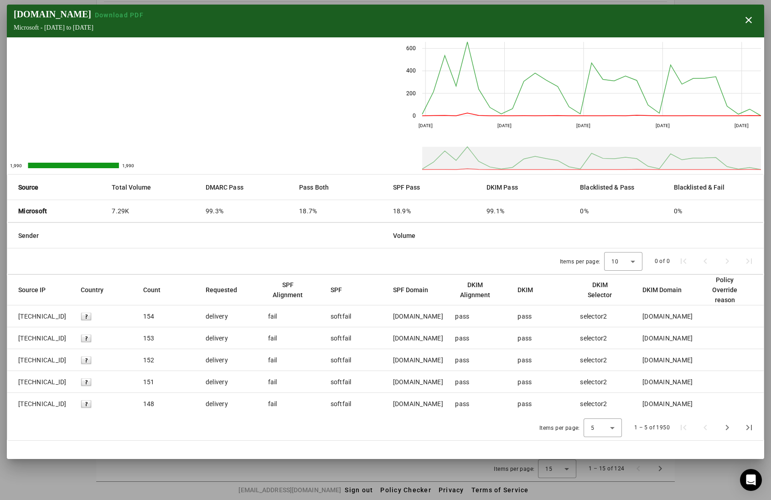
scroll to position [246, 0]
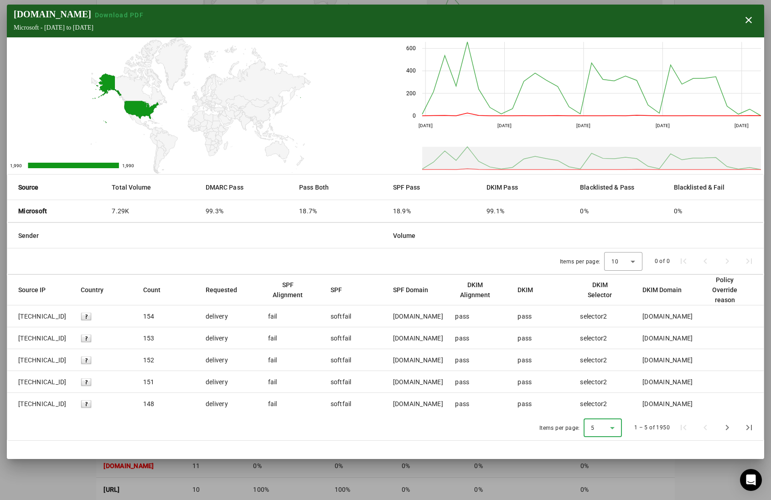
click at [615, 428] on icon at bounding box center [612, 428] width 5 height 2
click at [607, 405] on mat-option "50" at bounding box center [607, 404] width 38 height 22
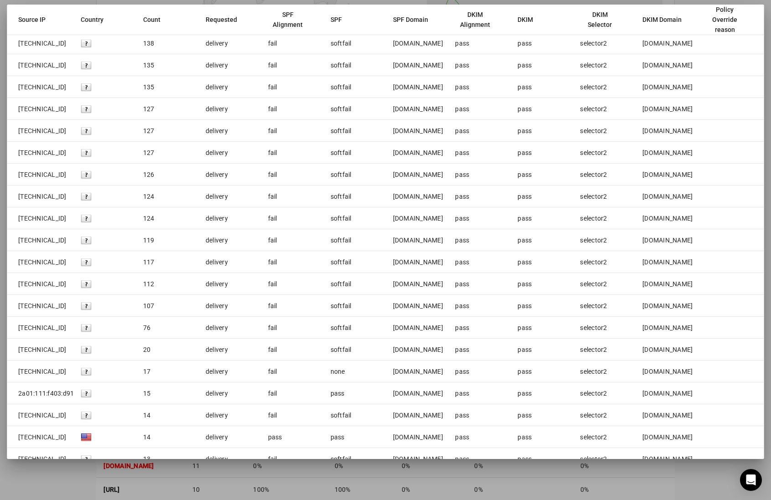
scroll to position [153, 0]
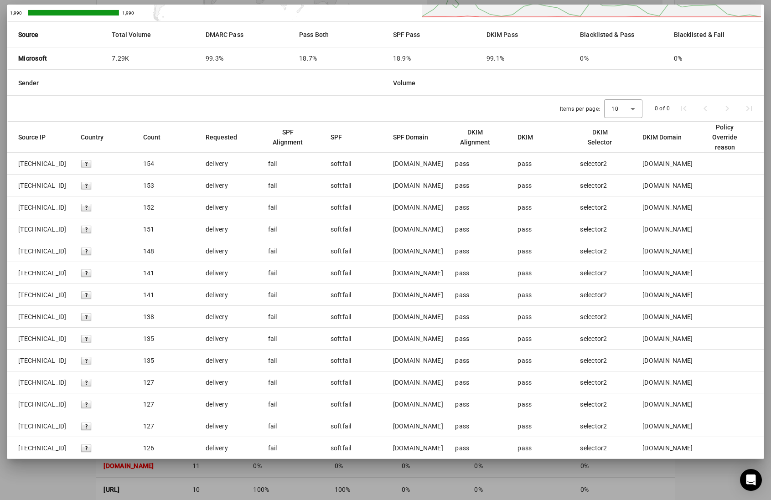
click at [81, 162] on img at bounding box center [86, 163] width 11 height 11
click at [81, 164] on img at bounding box center [86, 163] width 11 height 11
click at [83, 162] on img at bounding box center [86, 163] width 11 height 11
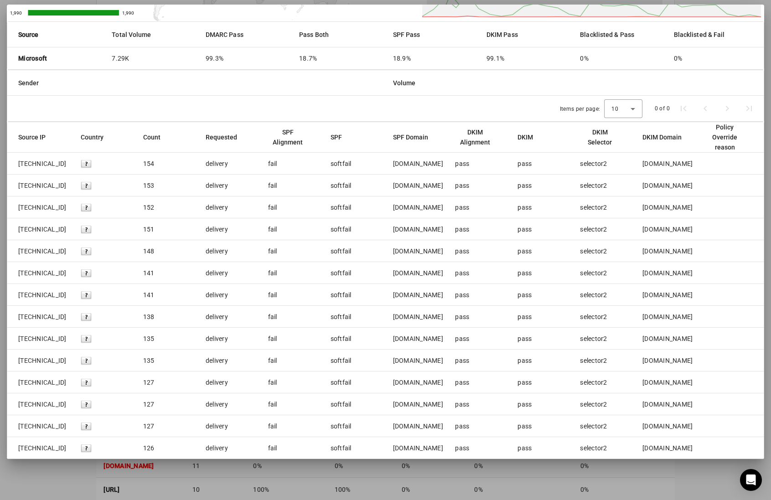
click at [84, 162] on img at bounding box center [86, 163] width 11 height 11
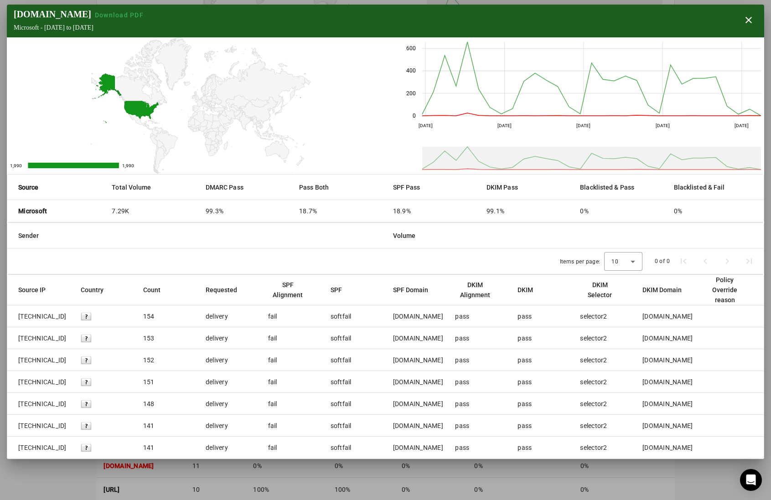
click at [49, 317] on span "[TECHNICAL_ID]" at bounding box center [42, 316] width 48 height 9
click at [49, 316] on span "[TECHNICAL_ID]" at bounding box center [42, 316] width 48 height 9
copy span "[TECHNICAL_ID]"
click at [83, 318] on img at bounding box center [86, 316] width 11 height 11
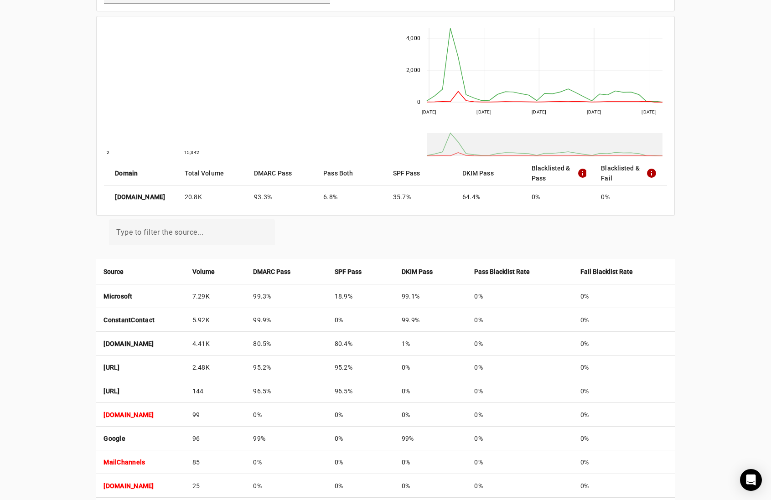
scroll to position [91, 0]
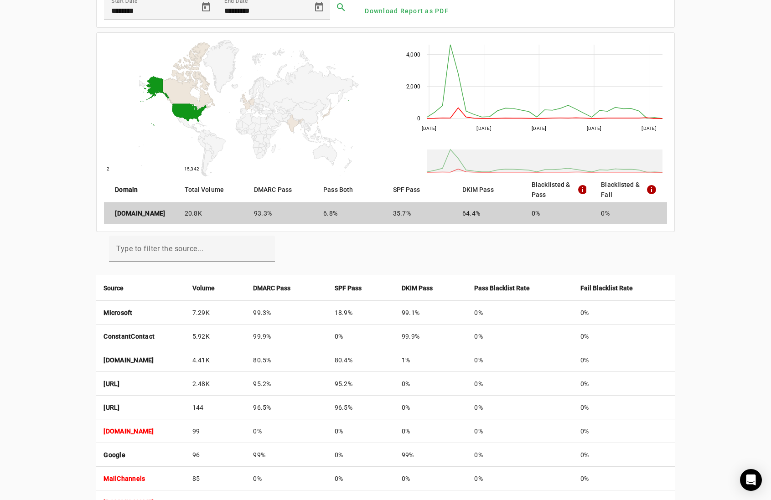
click at [149, 215] on strong "[DOMAIN_NAME]" at bounding box center [140, 213] width 50 height 9
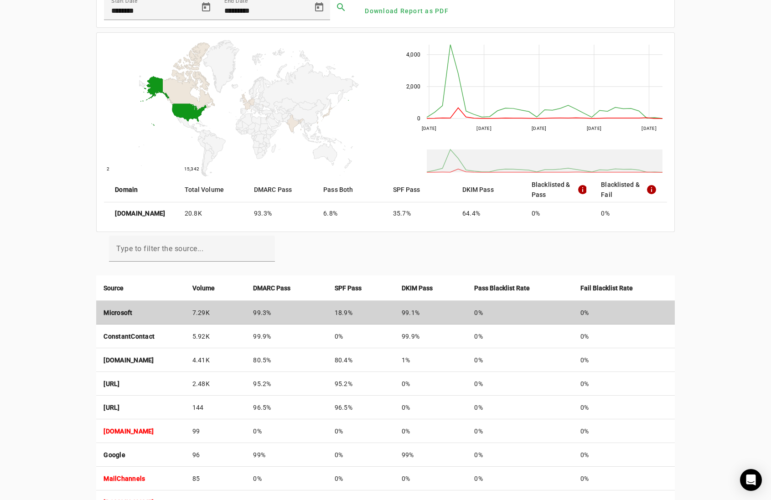
click at [122, 312] on strong "Microsoft" at bounding box center [118, 312] width 29 height 7
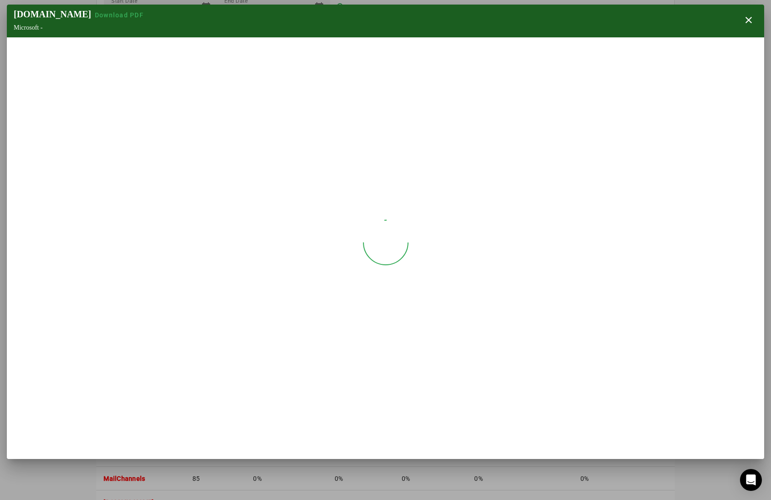
click at [122, 312] on section "edgewood.org Download PDF Microsoft - close" at bounding box center [386, 232] width 758 height 455
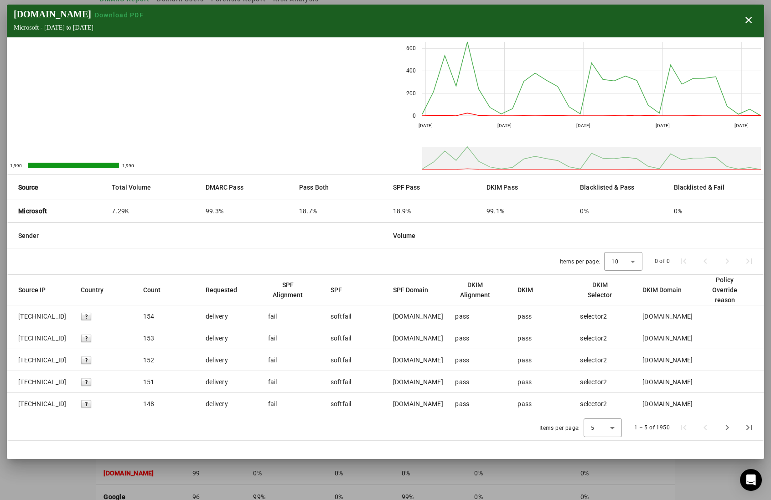
scroll to position [0, 0]
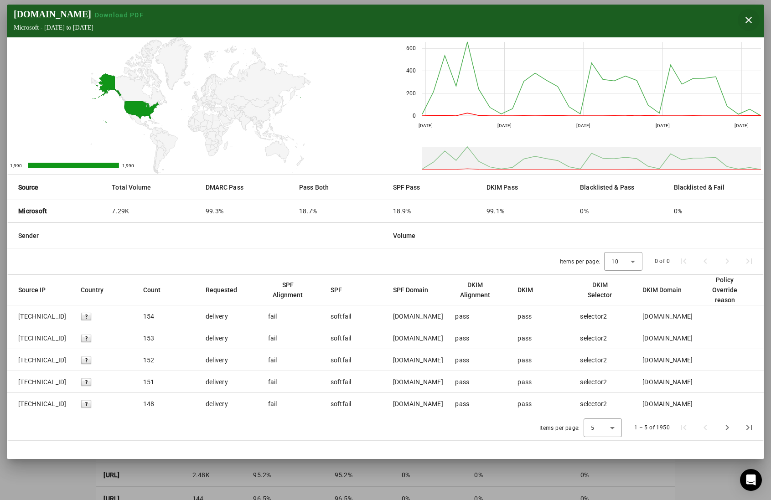
click at [751, 21] on span "button" at bounding box center [749, 20] width 22 height 22
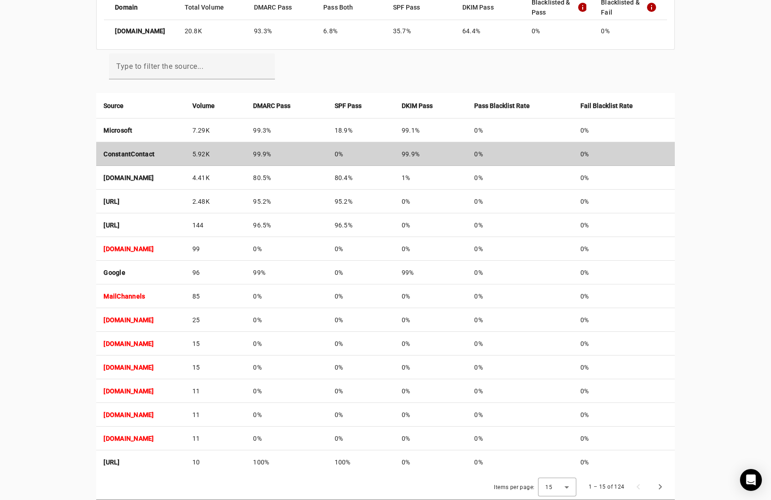
scroll to position [292, 0]
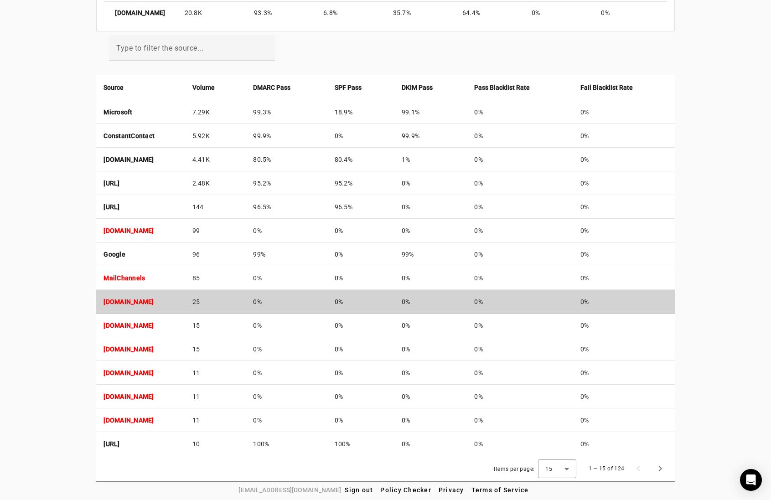
click at [154, 301] on strong "koss01-rly03.saashr.com" at bounding box center [129, 301] width 50 height 7
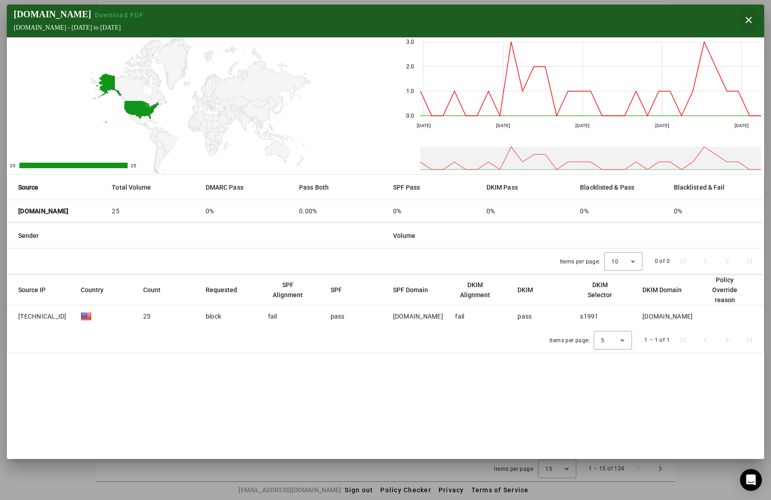
click at [756, 19] on span "button" at bounding box center [749, 20] width 22 height 22
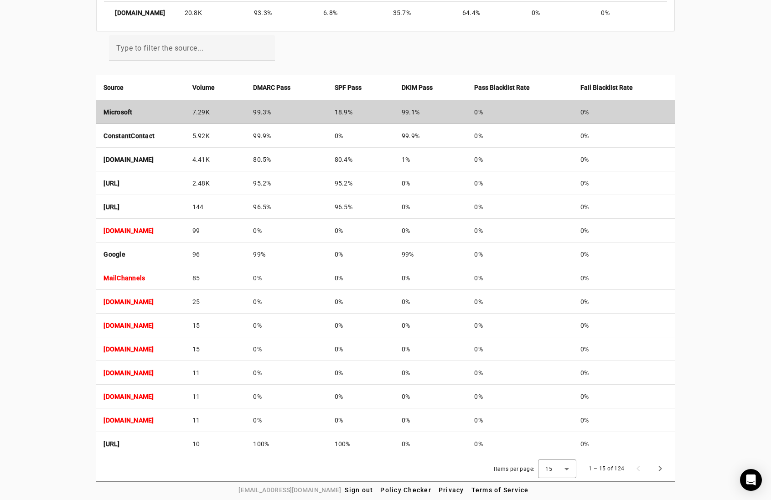
click at [175, 111] on td "Microsoft" at bounding box center [140, 112] width 89 height 24
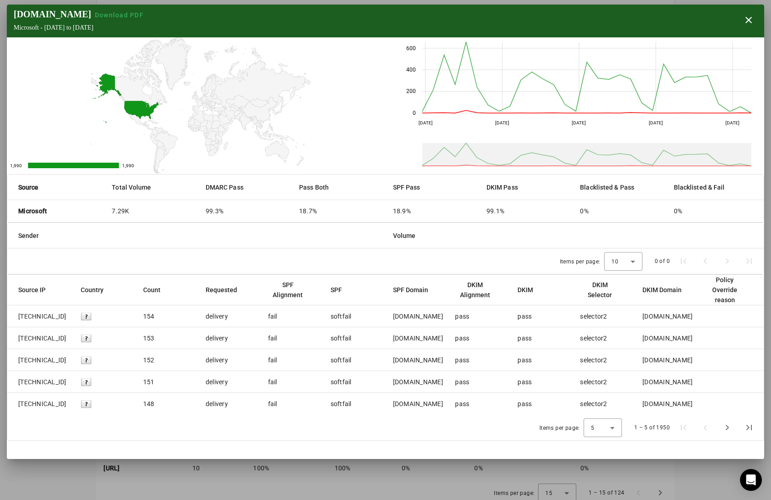
scroll to position [246, 0]
click at [755, 21] on span "button" at bounding box center [749, 20] width 22 height 22
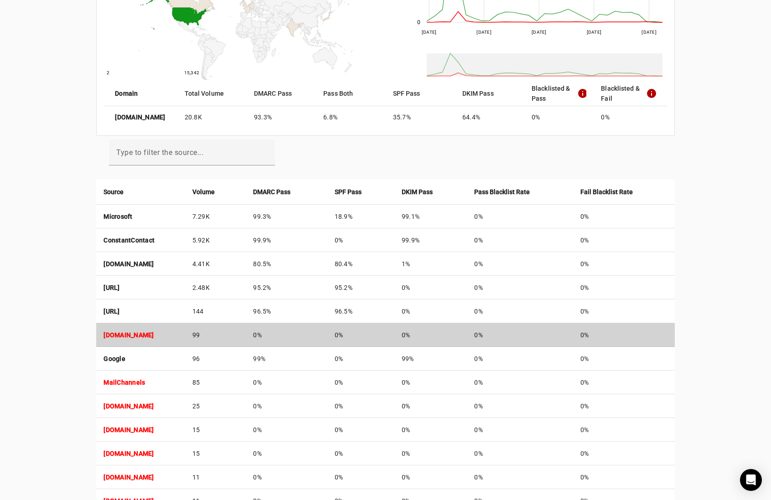
scroll to position [155, 0]
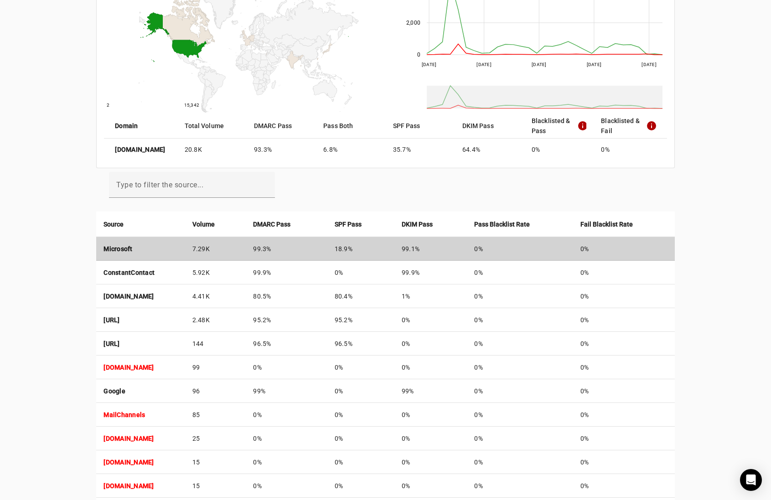
click at [159, 250] on td "Microsoft" at bounding box center [140, 249] width 89 height 24
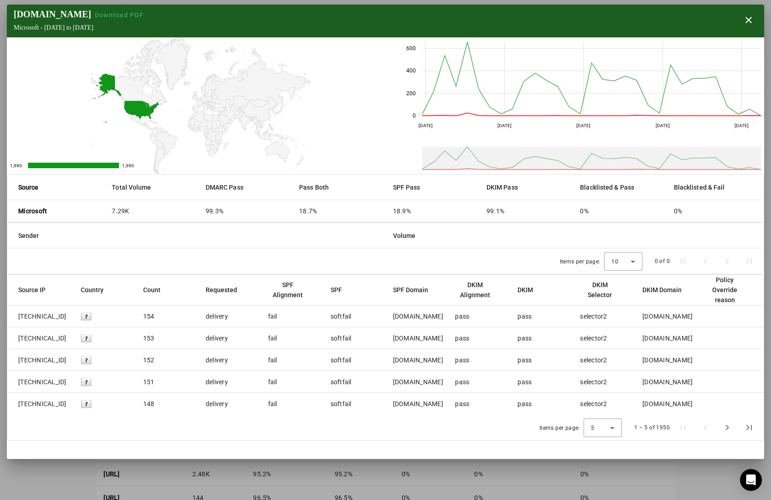
scroll to position [0, 0]
click at [752, 18] on span "button" at bounding box center [749, 20] width 22 height 22
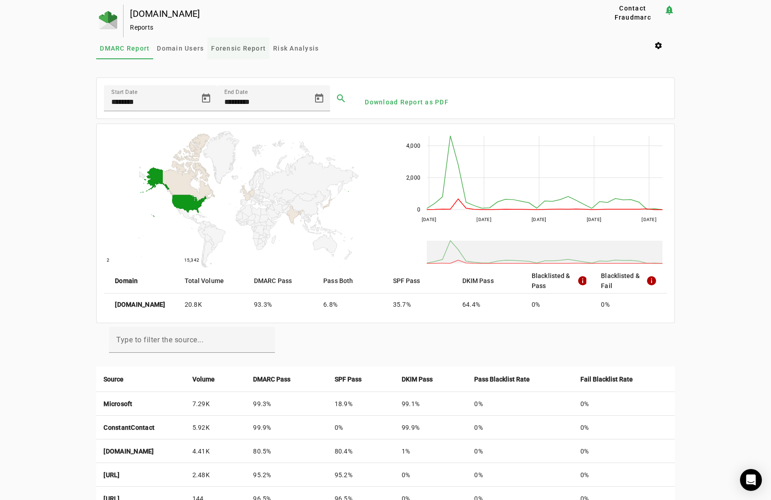
click at [248, 42] on span "Forensic Report" at bounding box center [238, 48] width 55 height 22
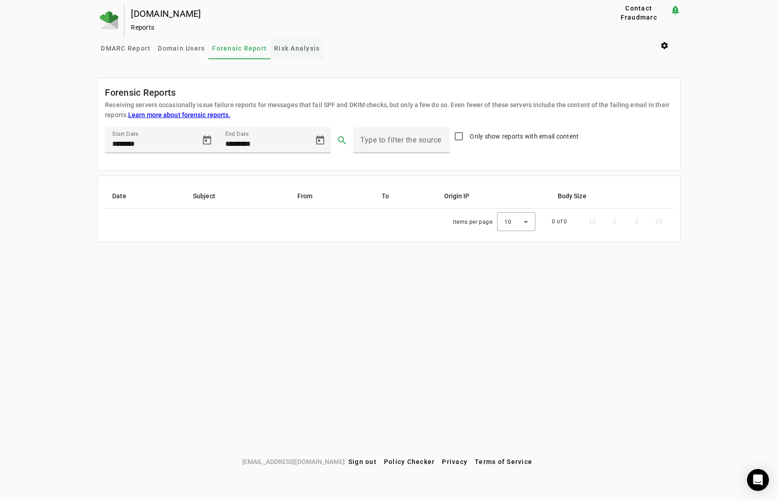
click at [284, 48] on span "Risk Analysis" at bounding box center [297, 48] width 46 height 6
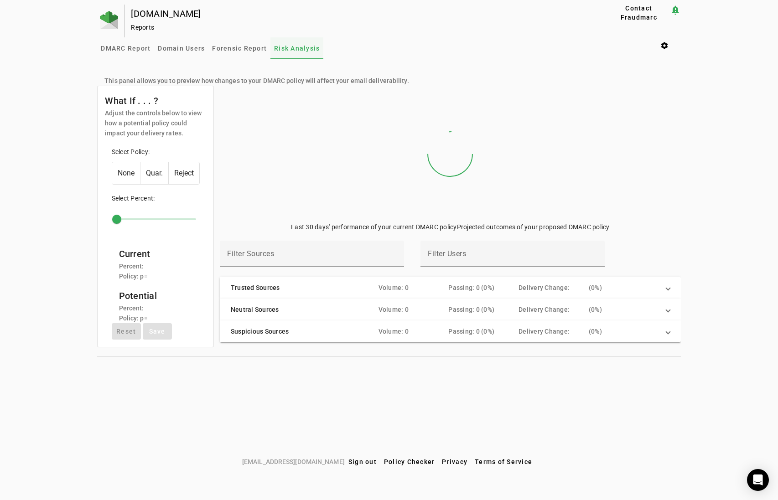
type input "***"
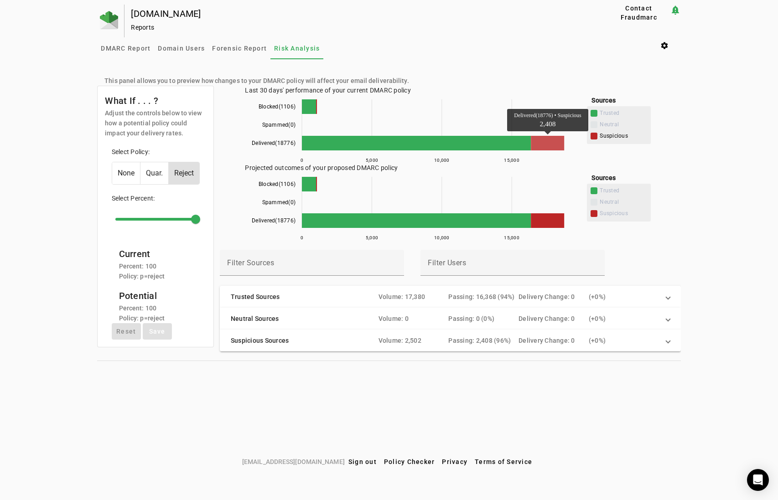
click at [551, 145] on icon "Delivered(18776) Suspicious 2,408" at bounding box center [547, 143] width 33 height 15
click at [556, 143] on icon "Delivered(18776) Suspicious 2,408" at bounding box center [547, 143] width 33 height 15
click at [189, 45] on span "Domain Users" at bounding box center [181, 48] width 47 height 6
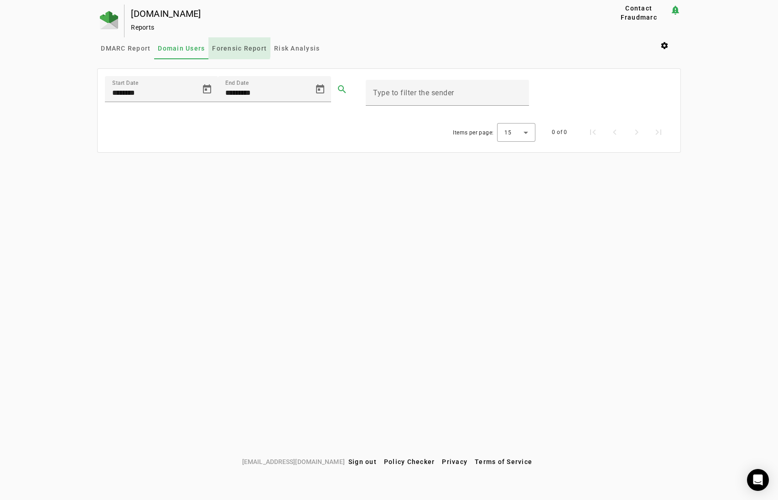
click at [229, 46] on span "Forensic Report" at bounding box center [239, 48] width 55 height 6
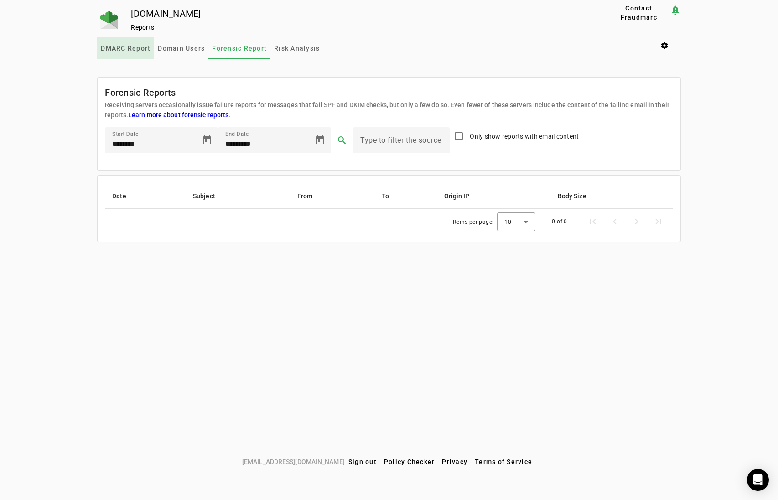
click at [139, 45] on span "DMARC Report" at bounding box center [126, 48] width 50 height 6
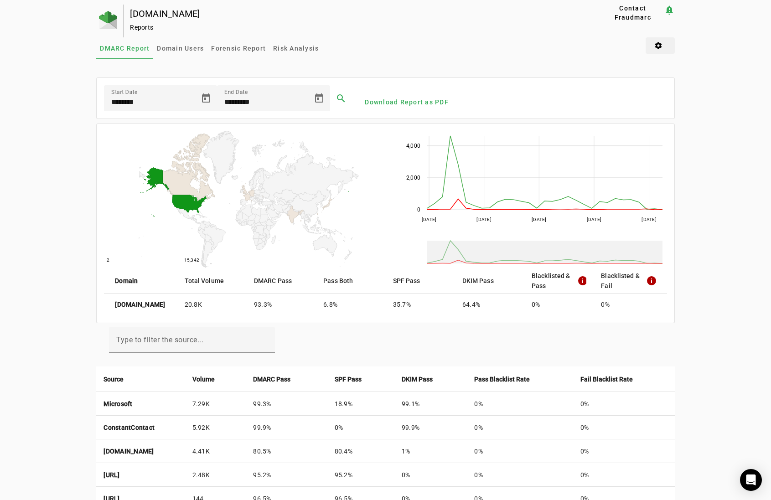
click at [659, 41] on span at bounding box center [660, 46] width 29 height 22
click at [685, 135] on span "Domain Setup" at bounding box center [684, 134] width 57 height 11
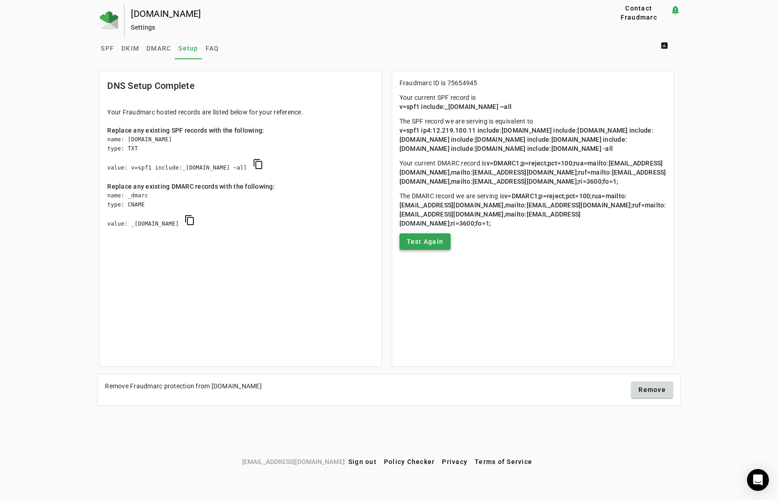
click at [433, 246] on span "Test Again" at bounding box center [425, 241] width 37 height 9
click at [667, 46] on span at bounding box center [666, 46] width 29 height 22
click at [687, 138] on span "Risk Analysis" at bounding box center [686, 134] width 54 height 11
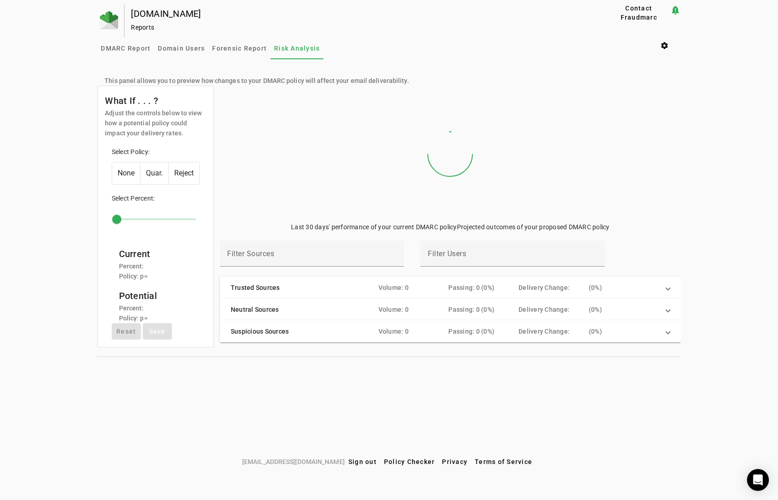
type input "***"
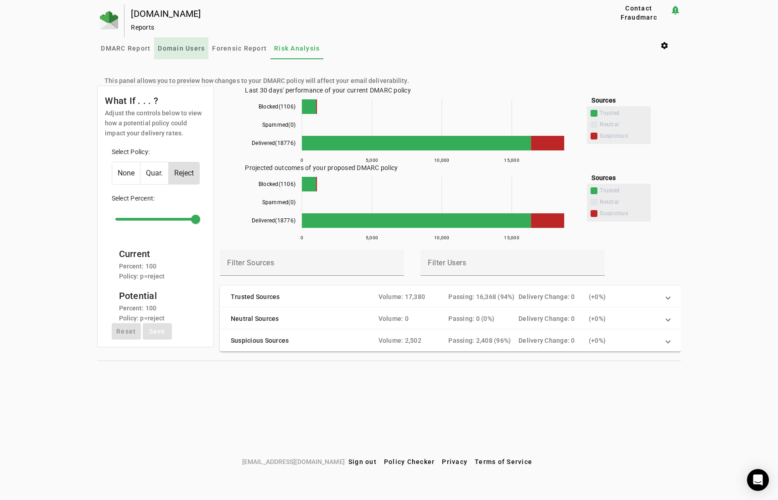
click at [203, 49] on span "Domain Users" at bounding box center [181, 48] width 47 height 6
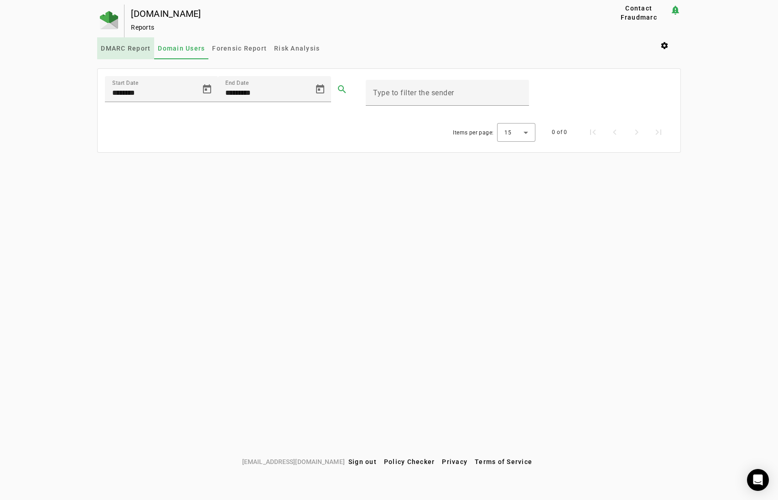
click at [142, 48] on span "DMARC Report" at bounding box center [126, 48] width 50 height 6
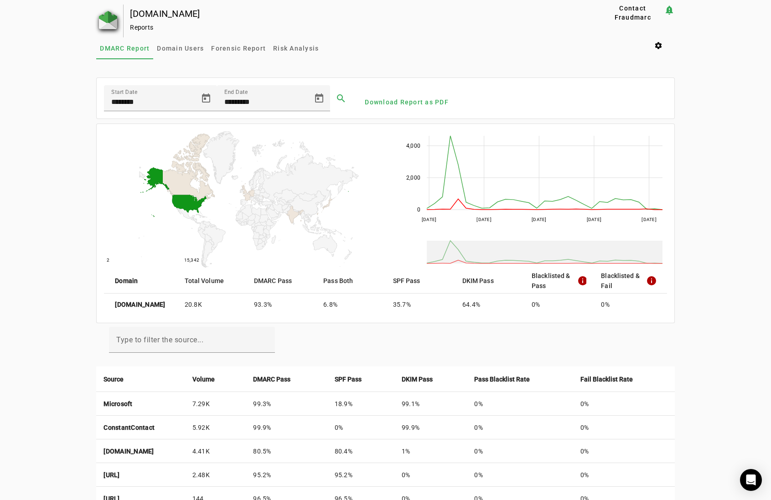
click at [105, 20] on img at bounding box center [108, 20] width 18 height 18
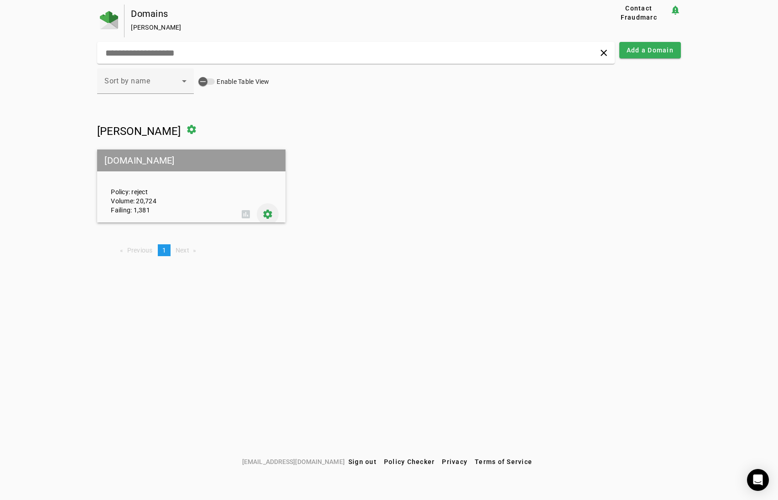
click at [268, 213] on span at bounding box center [268, 214] width 22 height 22
click at [114, 22] on img at bounding box center [109, 20] width 18 height 18
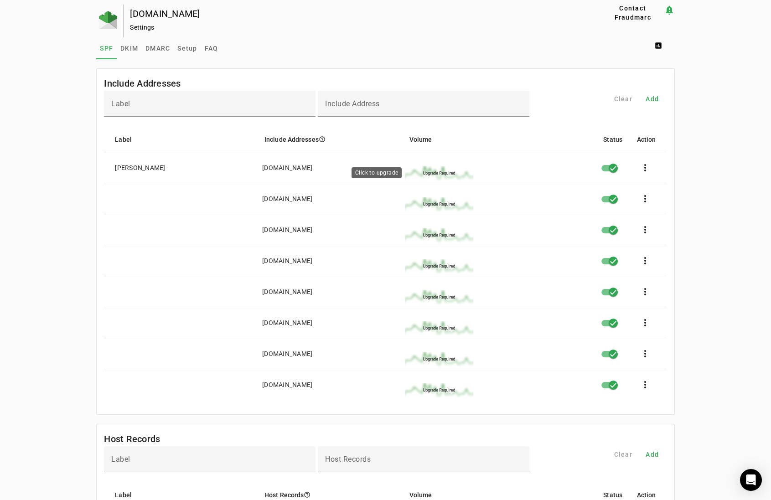
click at [443, 172] on img at bounding box center [439, 173] width 68 height 15
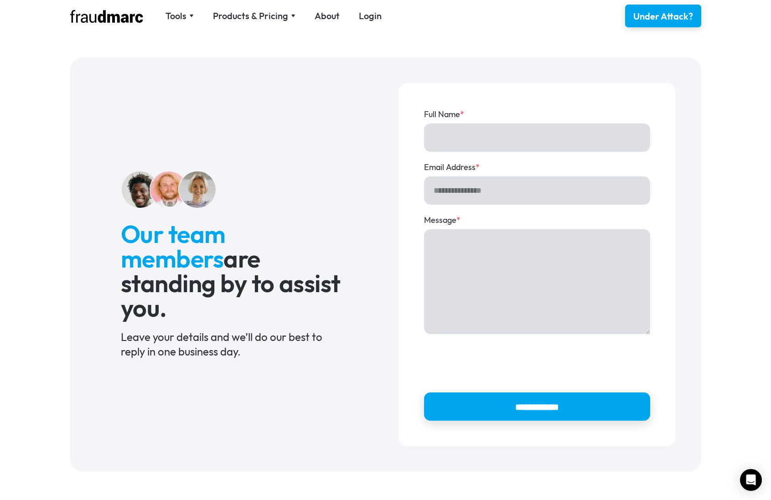
click at [449, 142] on input "Full Name *" at bounding box center [537, 138] width 226 height 28
type input "**********"
click at [487, 192] on input "Email Address *" at bounding box center [537, 191] width 226 height 28
type input "**********"
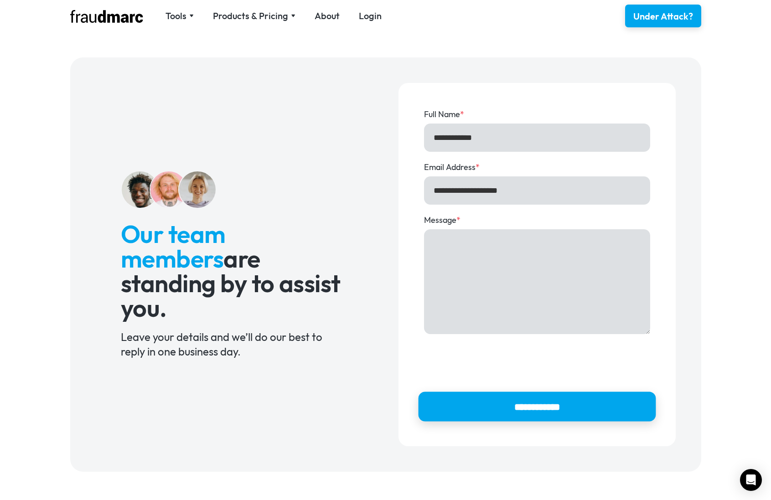
click at [541, 405] on input "**********" at bounding box center [537, 407] width 238 height 30
click at [518, 287] on textarea "Message *" at bounding box center [537, 281] width 226 height 105
type textarea "**********"
click at [560, 407] on input "**********" at bounding box center [537, 407] width 238 height 30
type input "**********"
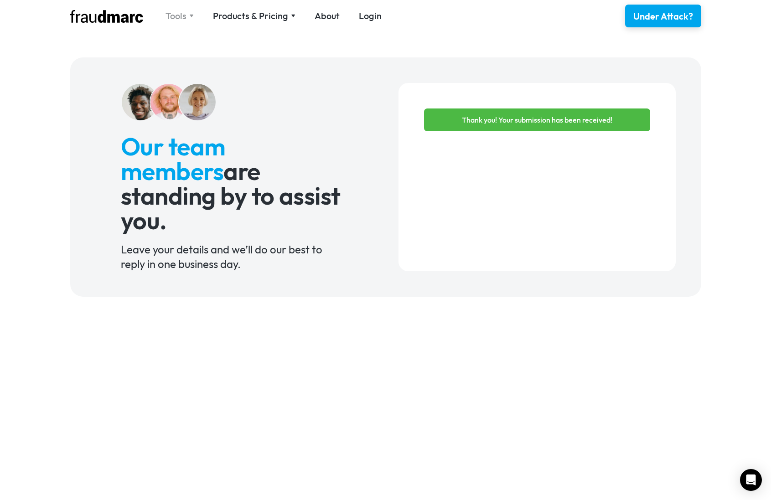
click at [174, 13] on div "Tools" at bounding box center [176, 16] width 21 height 13
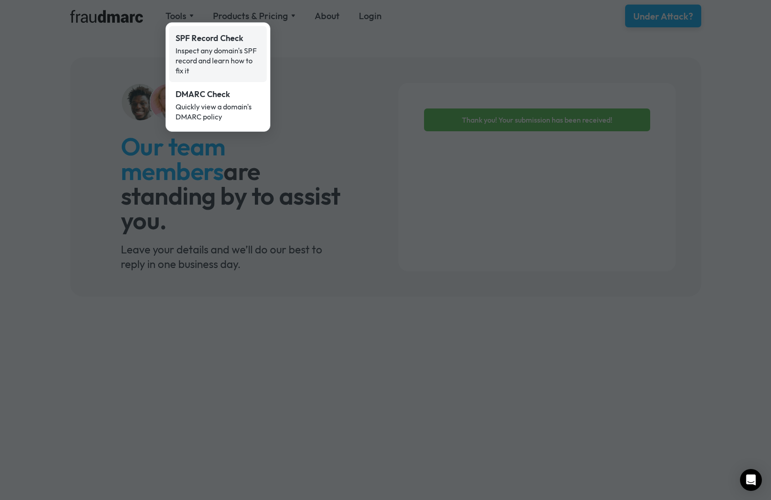
click at [222, 63] on div "Inspect any domain's SPF record and learn how to fix it" at bounding box center [218, 61] width 85 height 30
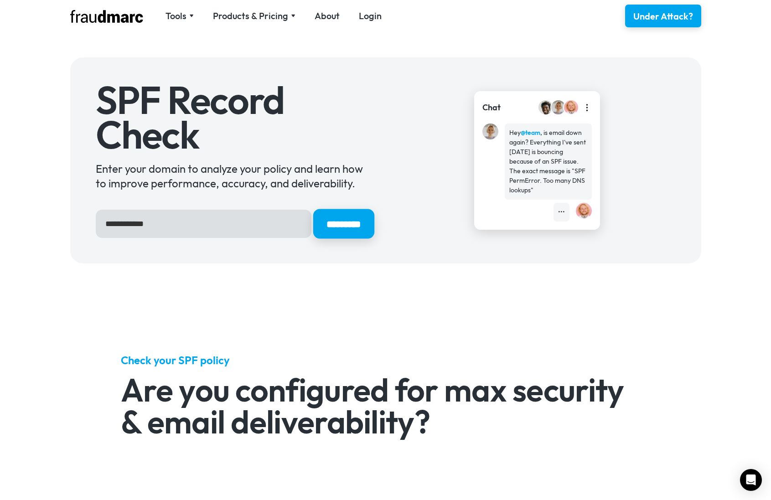
type input "**********"
click at [343, 224] on input "*********" at bounding box center [343, 224] width 61 height 30
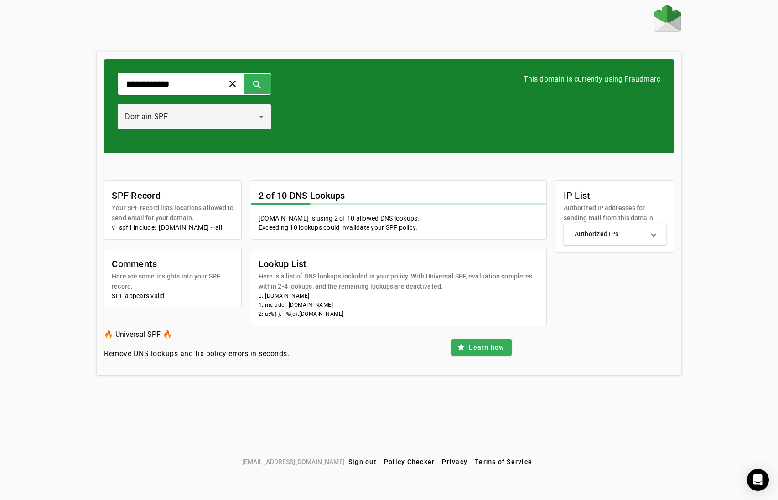
click at [313, 194] on mat-card-title "2 of 10 DNS Lookups" at bounding box center [302, 195] width 87 height 15
click at [495, 345] on span "Learn how" at bounding box center [486, 347] width 35 height 9
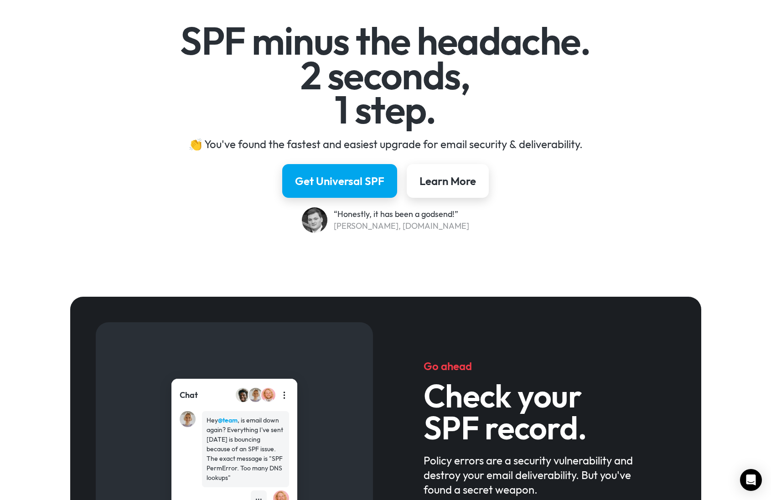
scroll to position [91, 0]
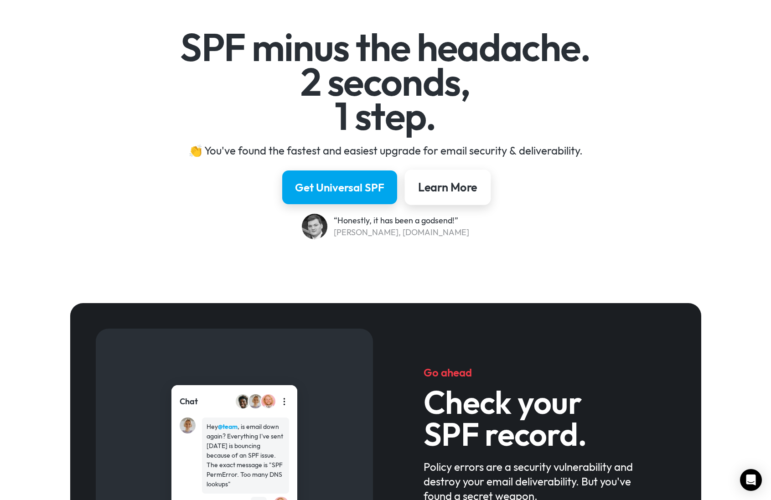
click at [445, 190] on div "Learn More" at bounding box center [447, 188] width 59 height 16
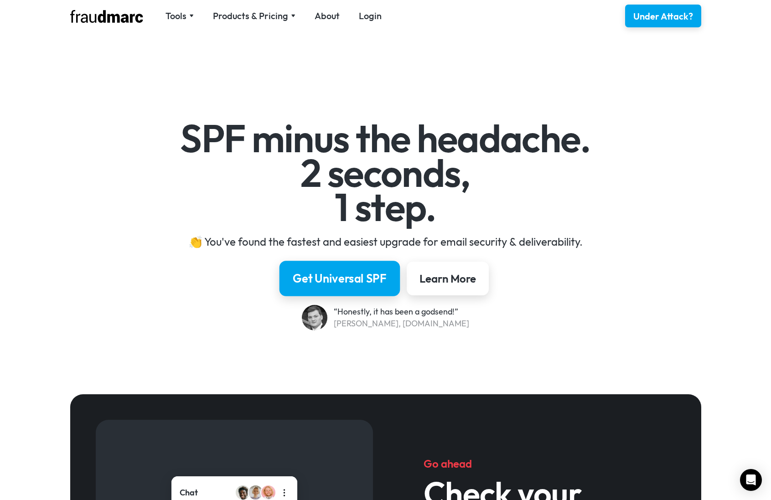
click at [356, 276] on div "Get Universal SPF" at bounding box center [340, 279] width 94 height 16
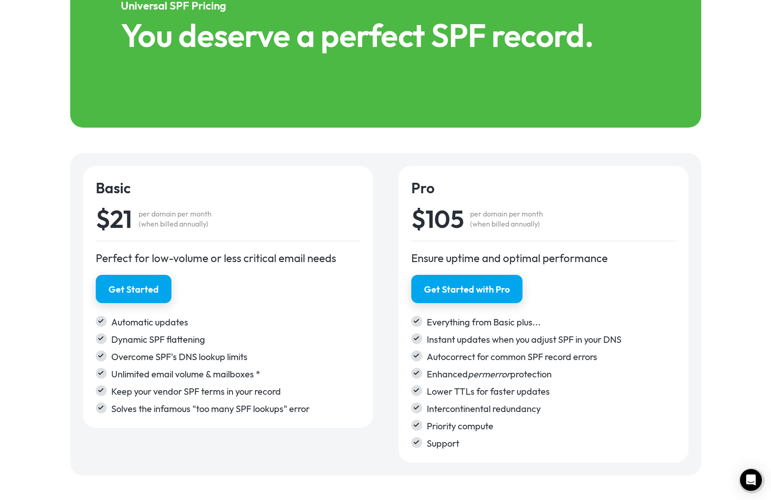
scroll to position [1403, 0]
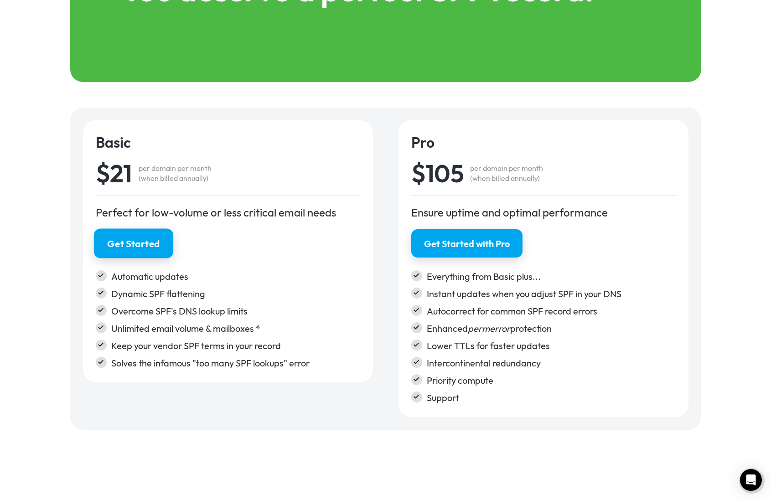
click at [161, 243] on link "Get Started" at bounding box center [133, 244] width 79 height 30
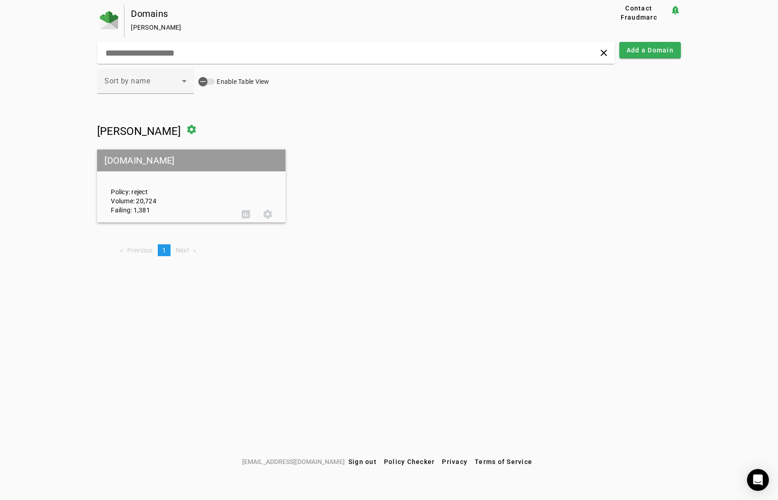
click at [218, 79] on label "Enable Table View" at bounding box center [242, 81] width 54 height 9
click at [215, 79] on button "Enable Table View" at bounding box center [206, 81] width 16 height 6
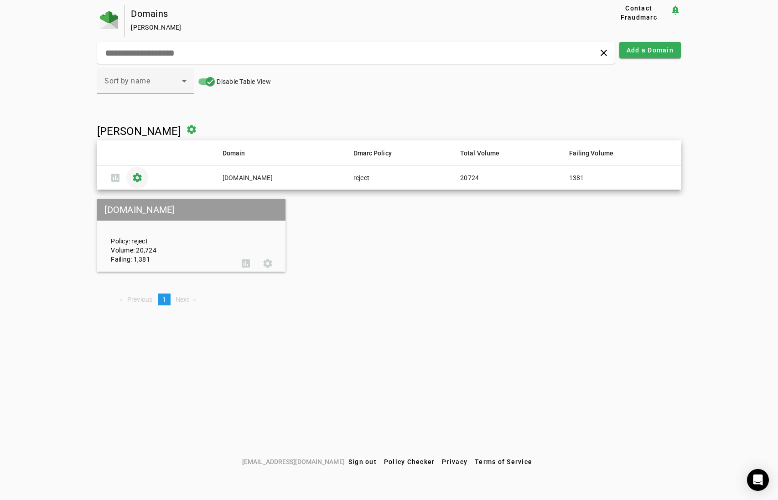
click at [139, 177] on span at bounding box center [137, 178] width 22 height 22
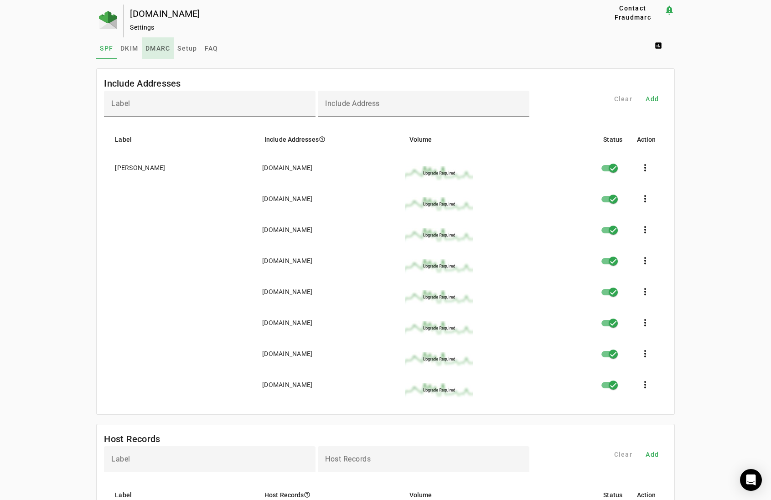
click at [149, 48] on span "DMARC" at bounding box center [158, 48] width 25 height 6
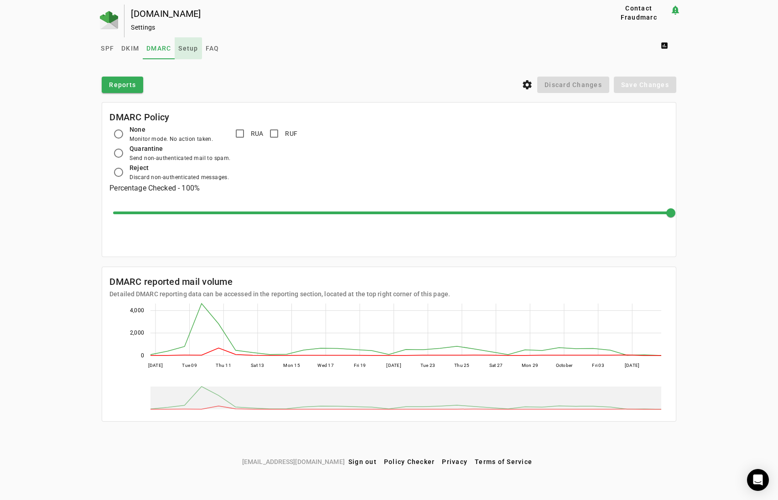
click at [186, 48] on span "Setup" at bounding box center [188, 48] width 20 height 6
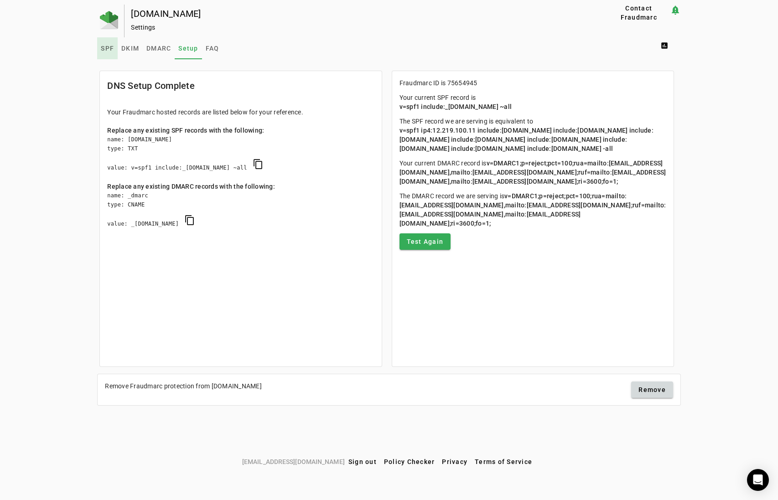
click at [106, 47] on span "SPF" at bounding box center [107, 48] width 13 height 6
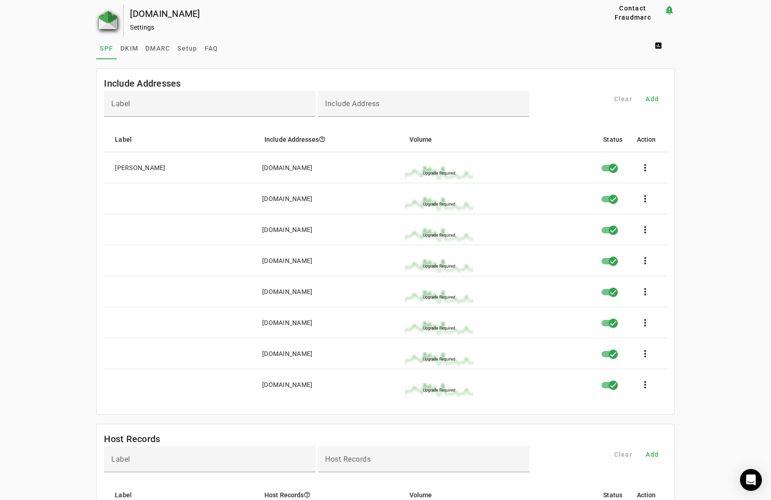
click at [105, 20] on img at bounding box center [108, 20] width 18 height 18
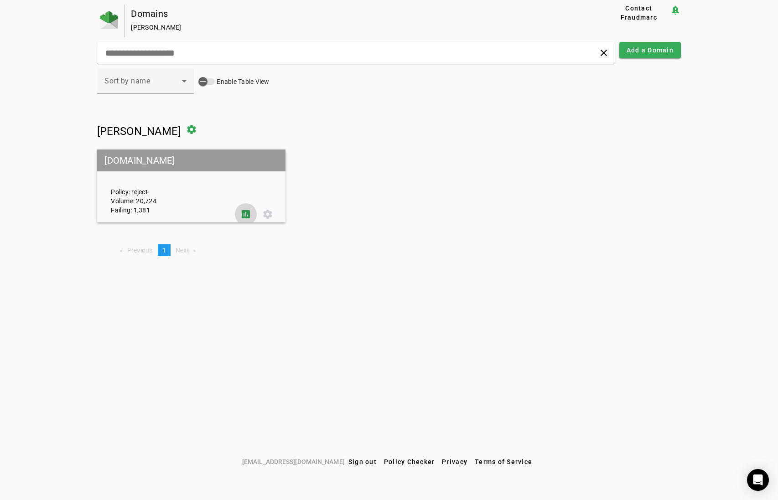
click at [247, 215] on span at bounding box center [246, 214] width 22 height 22
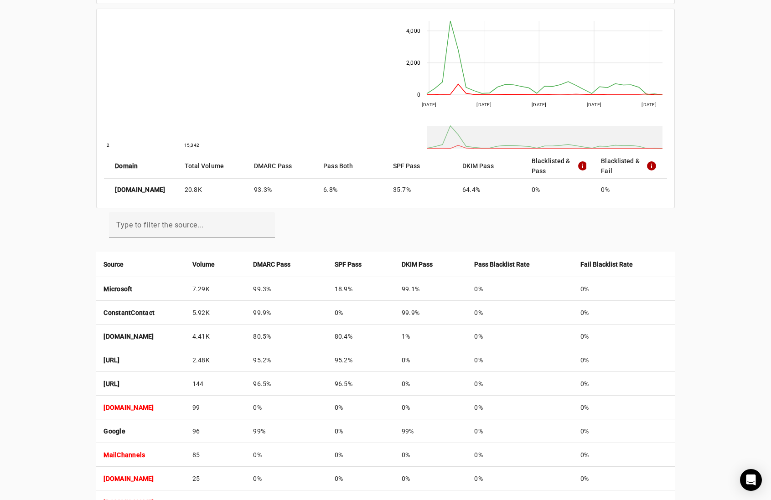
scroll to position [137, 0]
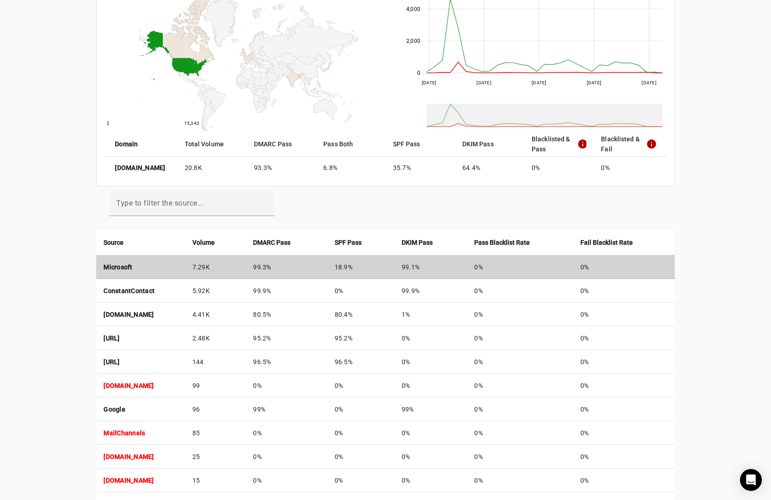
click at [115, 264] on strong "Microsoft" at bounding box center [118, 267] width 29 height 7
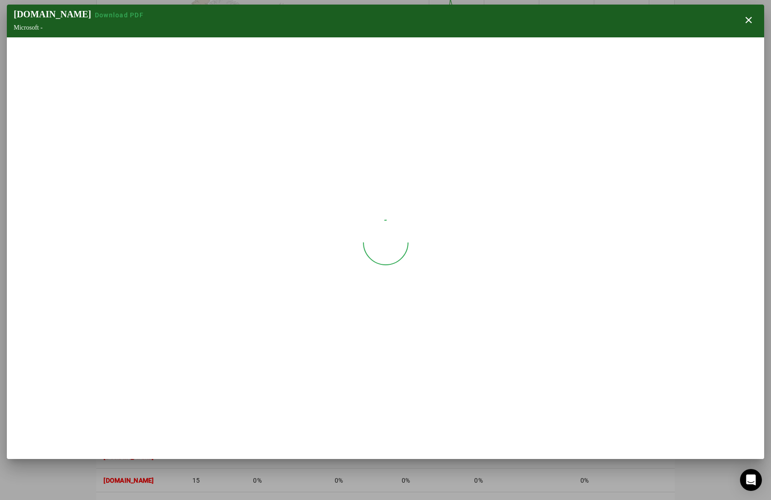
click at [115, 263] on div at bounding box center [386, 242] width 758 height 137
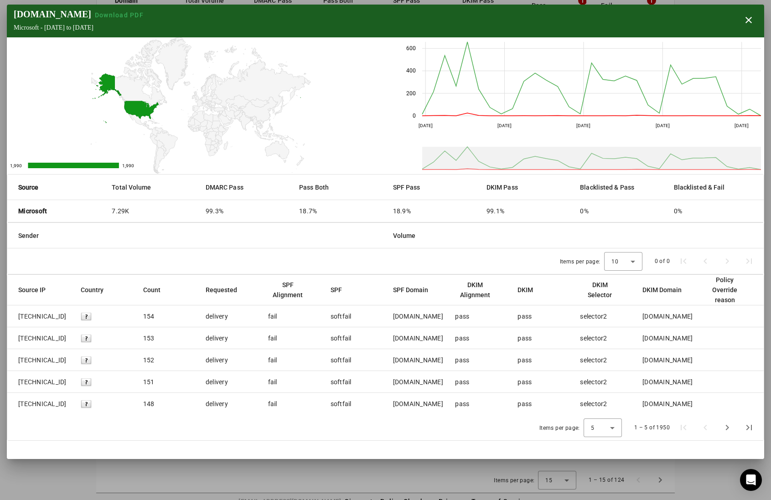
scroll to position [292, 0]
click at [615, 430] on icon at bounding box center [612, 428] width 11 height 11
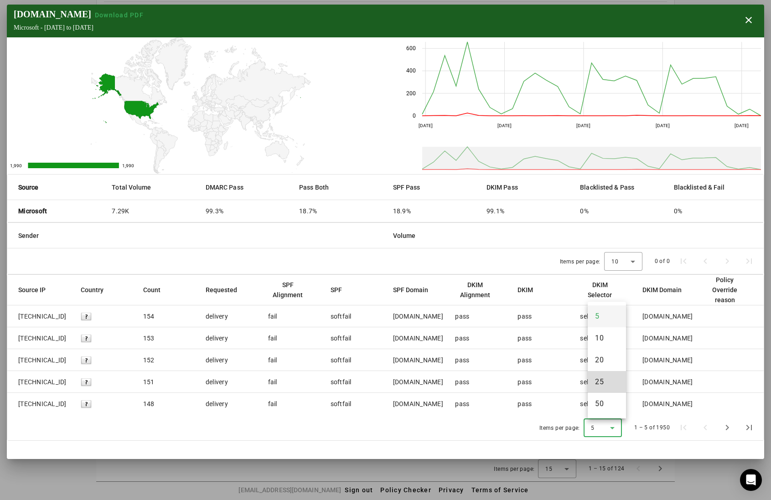
click at [603, 378] on span "25" at bounding box center [599, 382] width 9 height 11
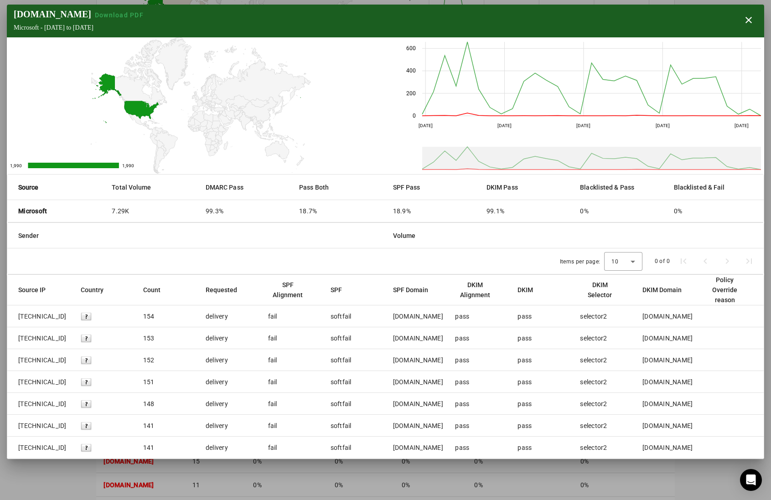
scroll to position [18, 0]
click at [745, 17] on span "button" at bounding box center [749, 20] width 22 height 22
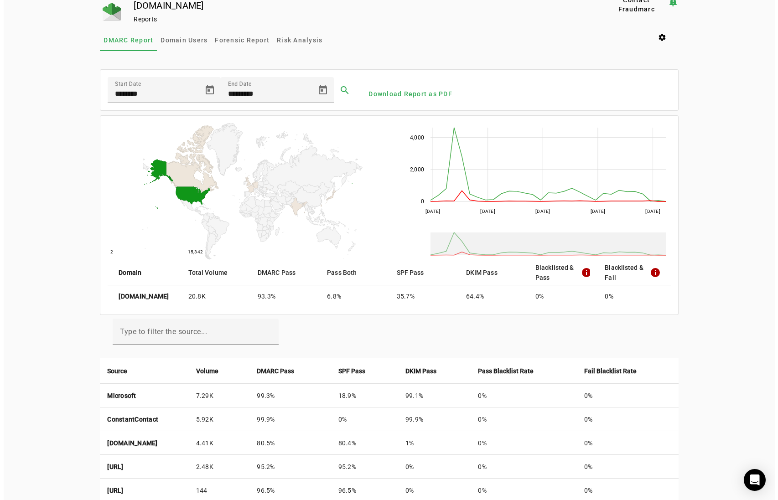
scroll to position [0, 0]
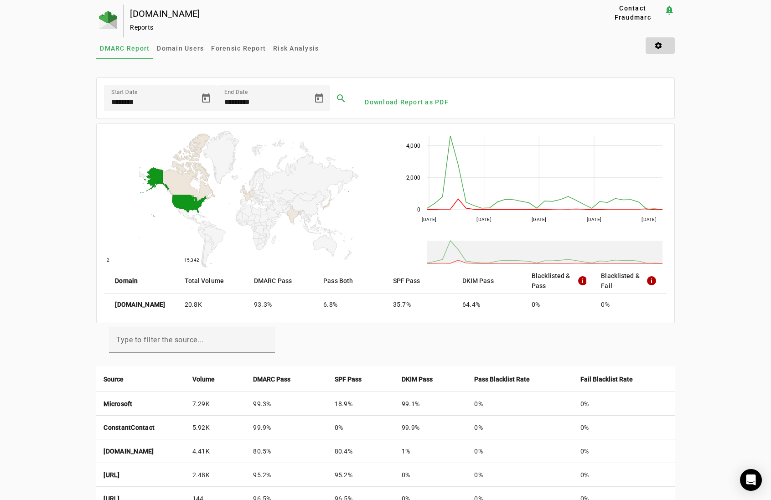
click at [666, 43] on span at bounding box center [660, 46] width 29 height 22
click at [632, 12] on div at bounding box center [385, 250] width 771 height 500
click at [173, 48] on span "Domain Users" at bounding box center [180, 48] width 47 height 6
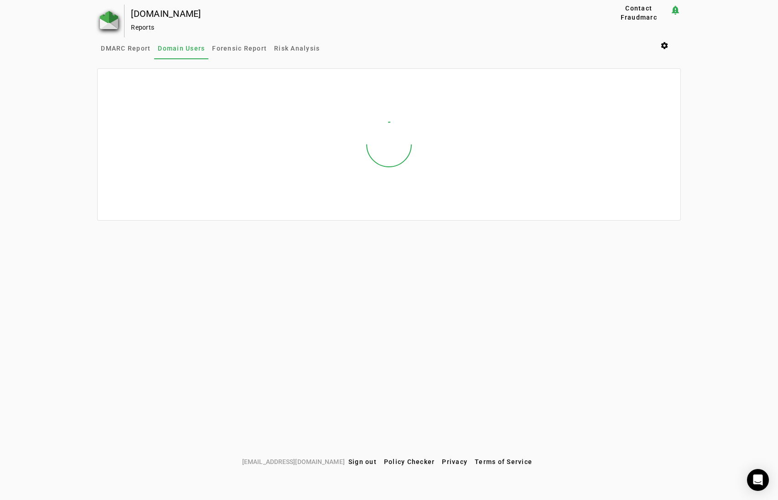
click at [110, 22] on img at bounding box center [109, 20] width 18 height 18
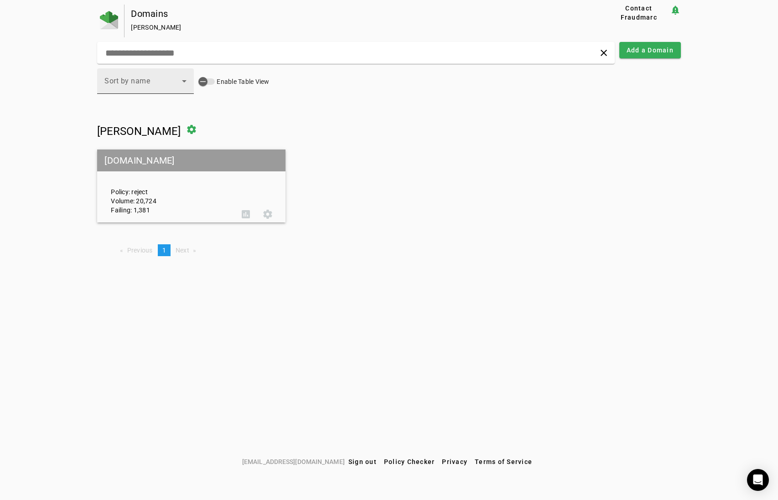
click at [190, 81] on div "Sort by name" at bounding box center [145, 81] width 97 height 26
click at [132, 109] on span "Sort by name" at bounding box center [127, 108] width 46 height 11
